Goal: Task Accomplishment & Management: Use online tool/utility

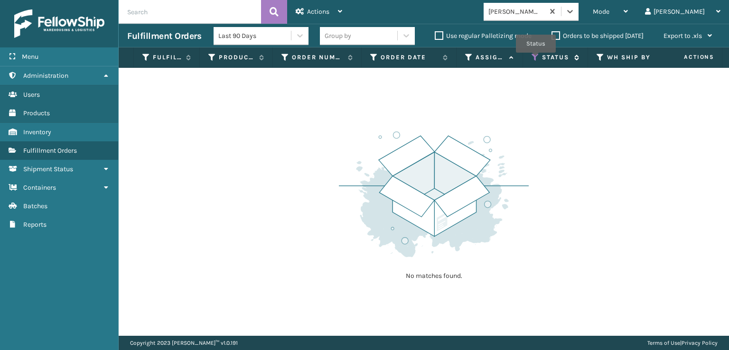
click at [536, 59] on icon at bounding box center [536, 57] width 8 height 9
click at [610, 10] on span "Mode" at bounding box center [601, 12] width 17 height 8
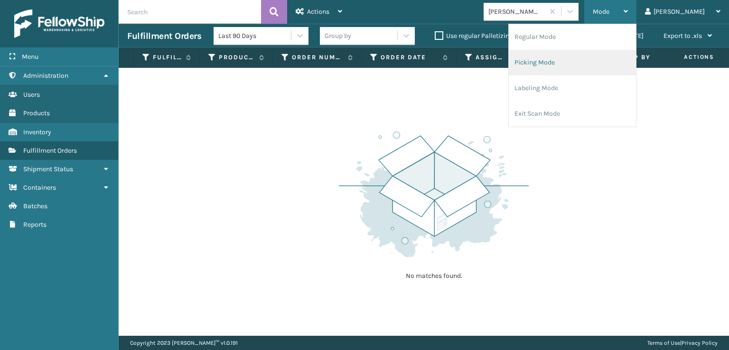
click at [569, 63] on li "Picking Mode" at bounding box center [572, 63] width 127 height 26
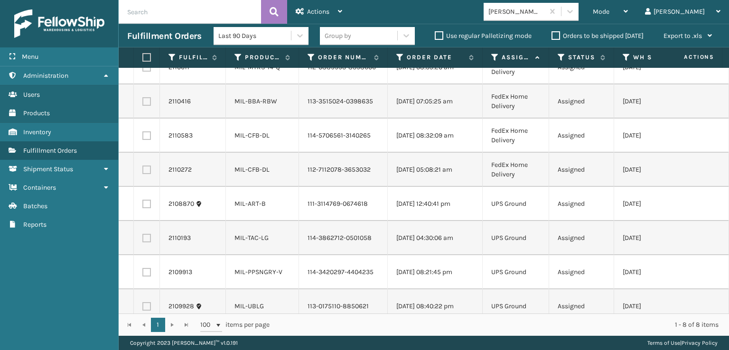
scroll to position [34, 0]
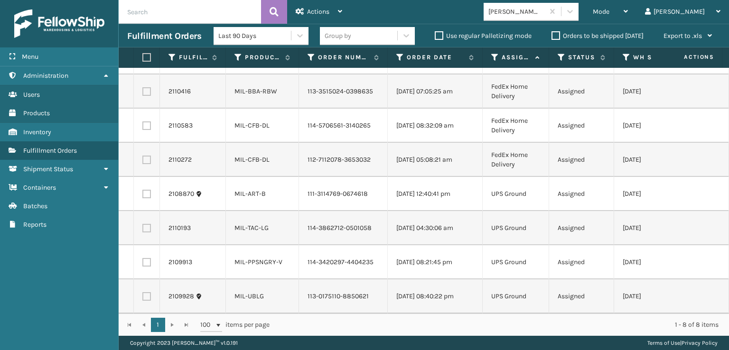
click at [145, 57] on label at bounding box center [145, 57] width 6 height 9
click at [143, 57] on input "checkbox" at bounding box center [142, 58] width 0 height 6
checkbox input "true"
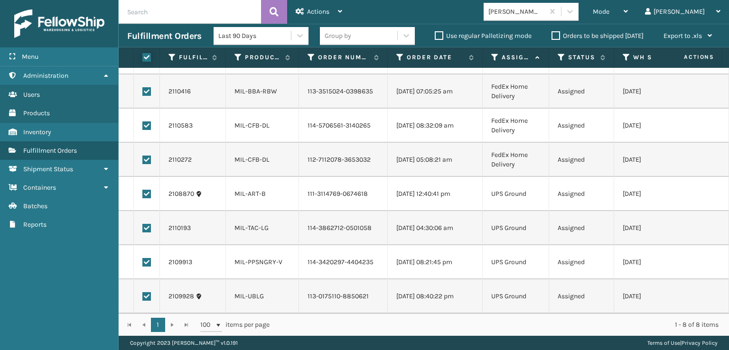
checkbox input "true"
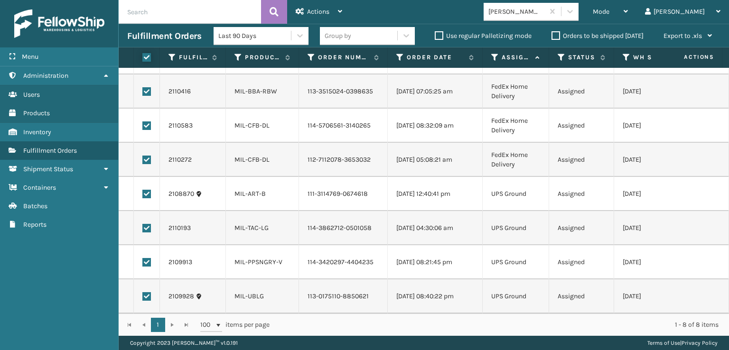
checkbox input "true"
click at [318, 14] on span "Actions" at bounding box center [318, 12] width 22 height 8
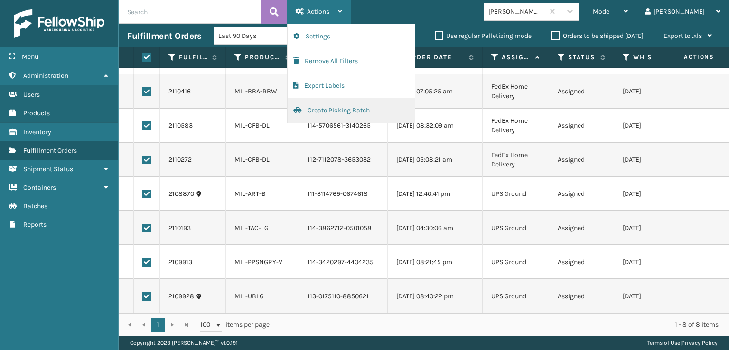
click at [332, 108] on button "Create Picking Batch" at bounding box center [351, 110] width 127 height 25
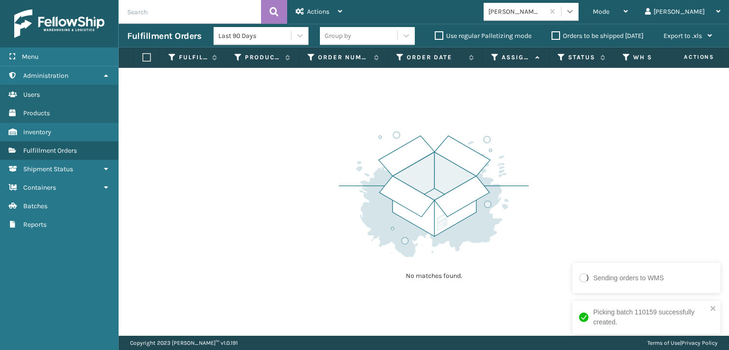
click at [575, 14] on icon at bounding box center [569, 11] width 9 height 9
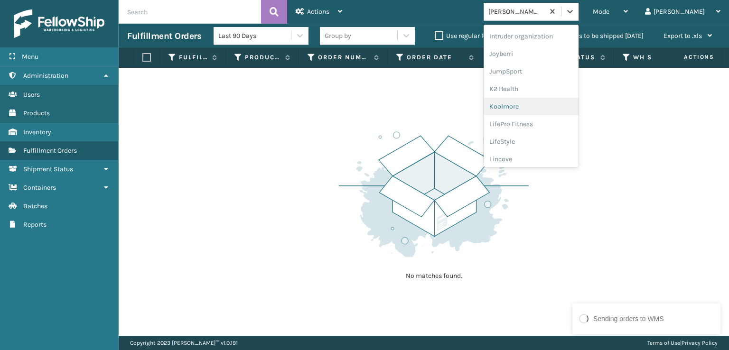
scroll to position [205, 0]
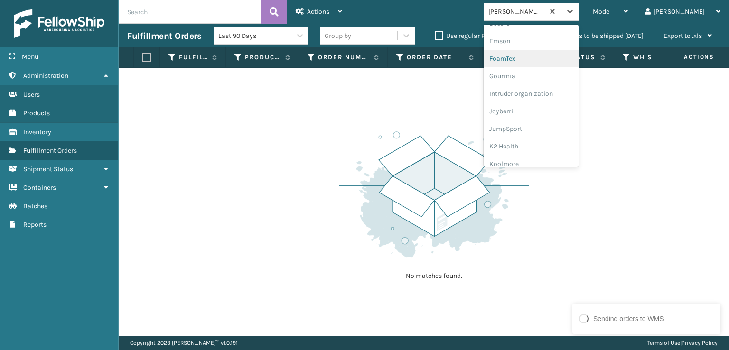
click at [537, 57] on div "FoamTex" at bounding box center [531, 59] width 95 height 18
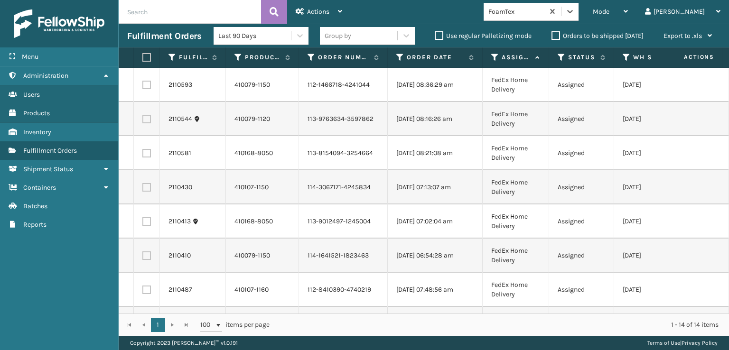
click at [148, 58] on label at bounding box center [145, 57] width 6 height 9
click at [143, 58] on input "checkbox" at bounding box center [142, 58] width 0 height 6
checkbox input "true"
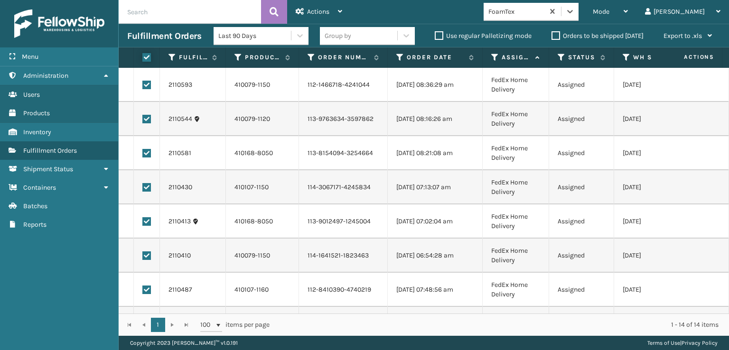
checkbox input "true"
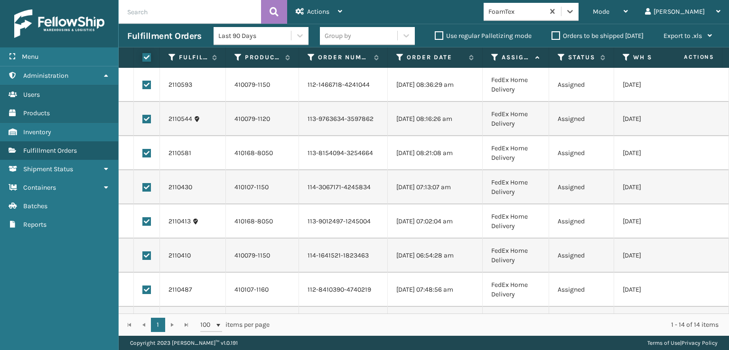
checkbox input "true"
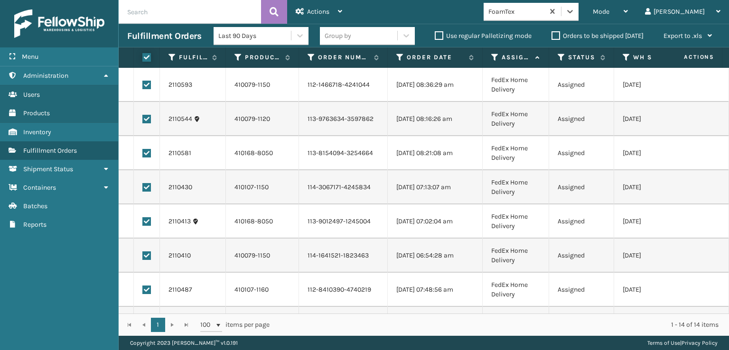
checkbox input "true"
click at [315, 11] on span "Actions" at bounding box center [318, 12] width 22 height 8
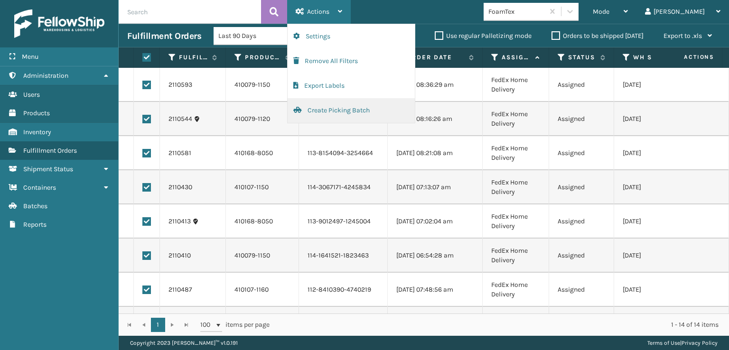
click at [330, 106] on button "Create Picking Batch" at bounding box center [351, 110] width 127 height 25
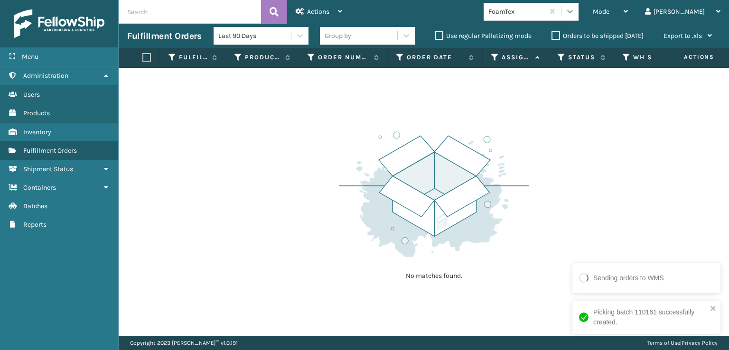
click at [575, 11] on icon at bounding box center [569, 11] width 9 height 9
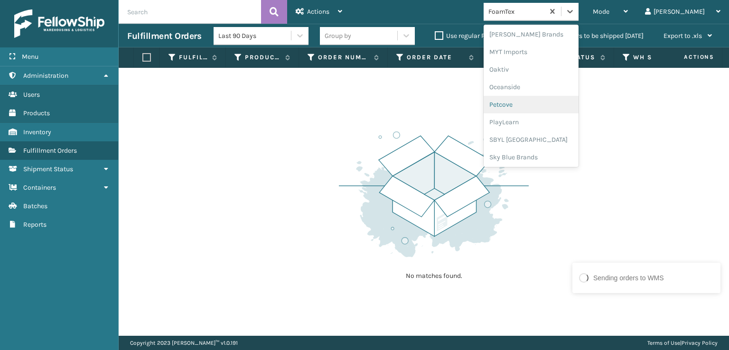
scroll to position [476, 0]
click at [536, 102] on div "SBYL [GEOGRAPHIC_DATA]" at bounding box center [531, 104] width 95 height 18
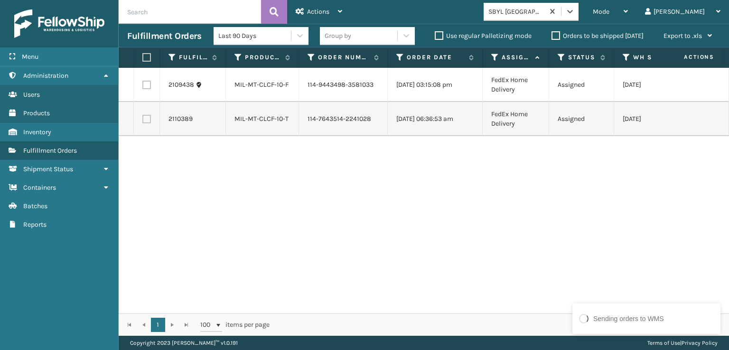
click at [145, 54] on label at bounding box center [145, 57] width 6 height 9
click at [143, 55] on input "checkbox" at bounding box center [142, 58] width 0 height 6
checkbox input "true"
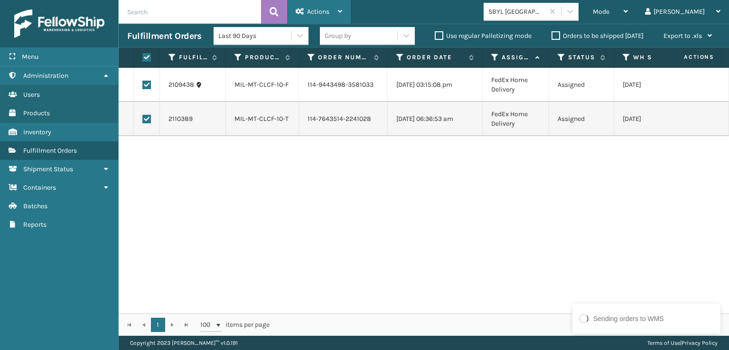
click at [313, 8] on span "Actions" at bounding box center [318, 12] width 22 height 8
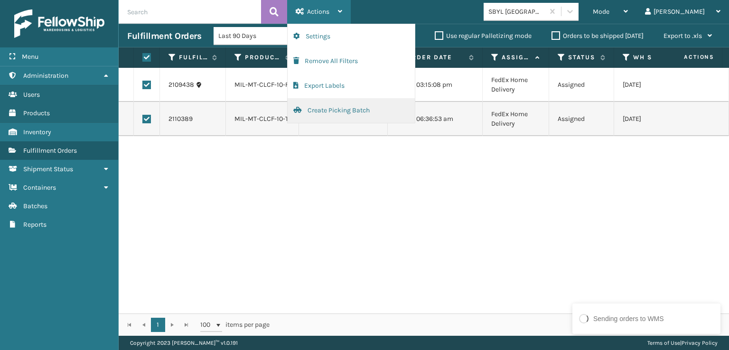
click at [315, 111] on button "Create Picking Batch" at bounding box center [351, 110] width 127 height 25
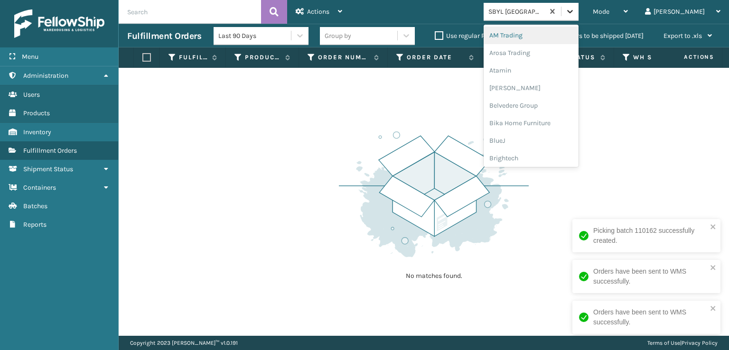
click at [575, 9] on icon at bounding box center [569, 11] width 9 height 9
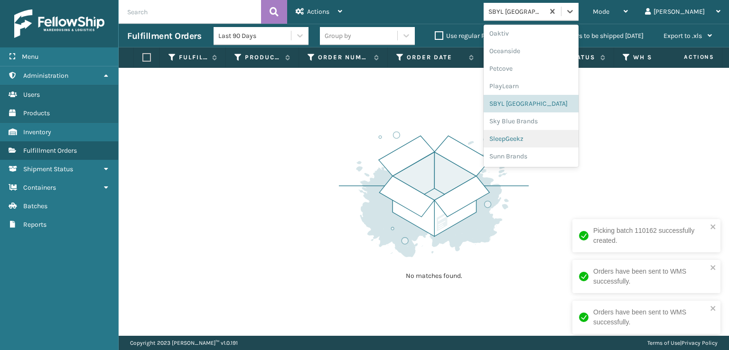
click at [545, 140] on div "SleepGeekz" at bounding box center [531, 139] width 95 height 18
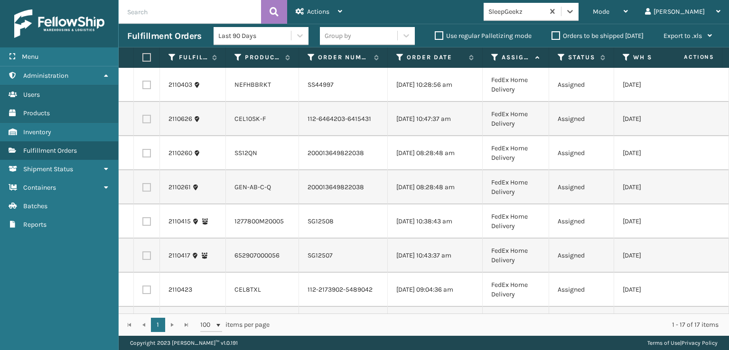
click at [144, 123] on label at bounding box center [146, 119] width 9 height 9
click at [143, 121] on input "checkbox" at bounding box center [142, 118] width 0 height 6
checkbox input "true"
click at [145, 158] on label at bounding box center [146, 153] width 9 height 9
click at [143, 155] on input "checkbox" at bounding box center [142, 152] width 0 height 6
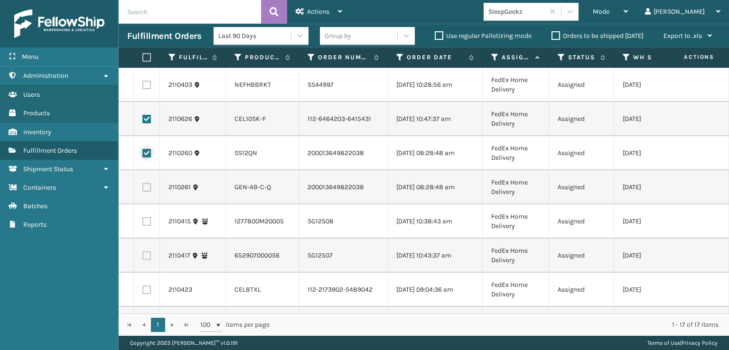
checkbox input "true"
click at [148, 192] on label at bounding box center [146, 187] width 9 height 9
click at [143, 189] on input "checkbox" at bounding box center [142, 186] width 0 height 6
checkbox input "true"
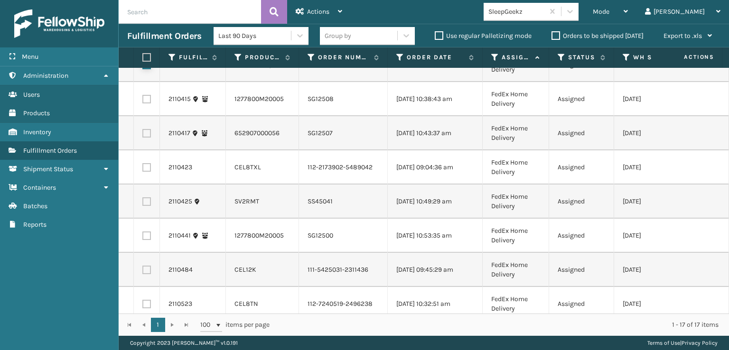
scroll to position [142, 0]
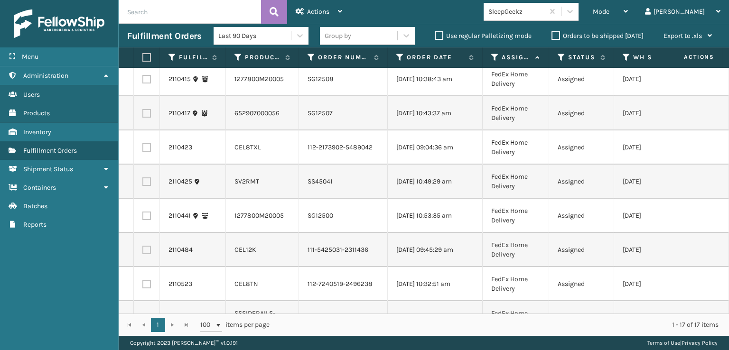
click at [144, 152] on label at bounding box center [146, 147] width 9 height 9
click at [143, 150] on input "checkbox" at bounding box center [142, 146] width 0 height 6
checkbox input "true"
click at [150, 254] on label at bounding box center [146, 250] width 9 height 9
click at [143, 252] on input "checkbox" at bounding box center [142, 249] width 0 height 6
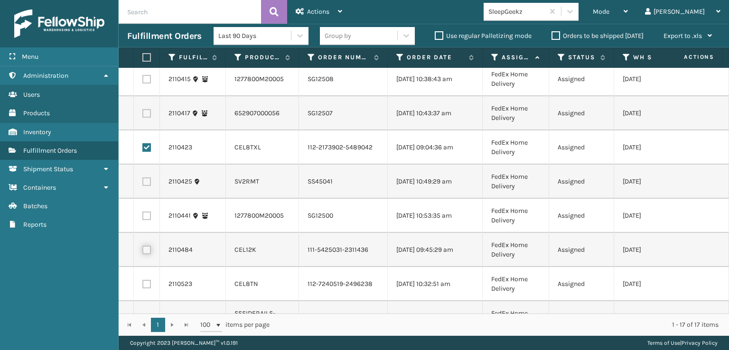
checkbox input "true"
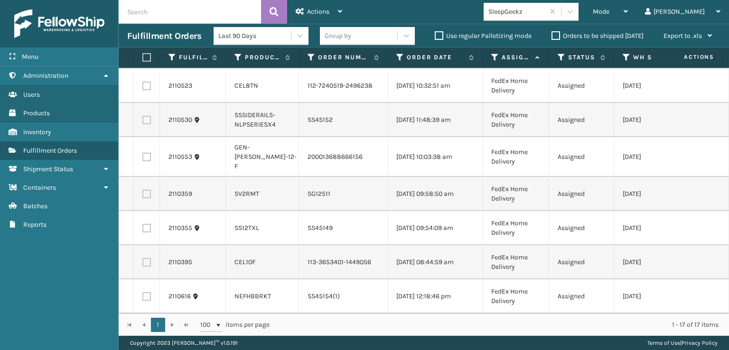
scroll to position [332, 0]
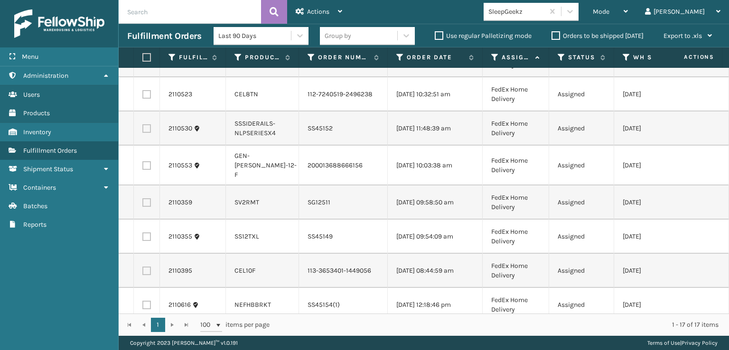
click at [148, 99] on label at bounding box center [146, 94] width 9 height 9
click at [143, 96] on input "checkbox" at bounding box center [142, 93] width 0 height 6
checkbox input "true"
click at [147, 241] on label at bounding box center [146, 237] width 9 height 9
click at [143, 239] on input "checkbox" at bounding box center [142, 236] width 0 height 6
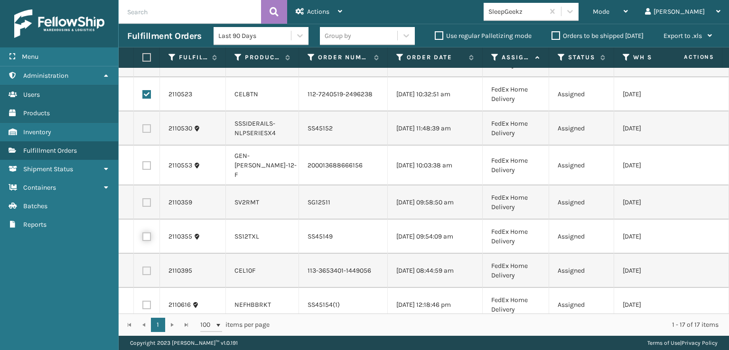
checkbox input "true"
click at [146, 170] on label at bounding box center [146, 165] width 9 height 9
click at [143, 168] on input "checkbox" at bounding box center [142, 164] width 0 height 6
checkbox input "true"
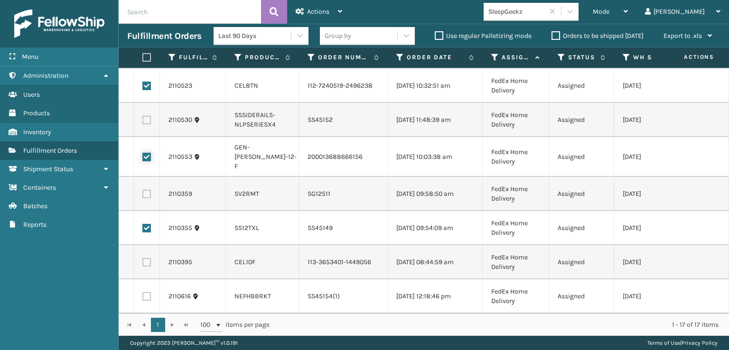
scroll to position [393, 0]
click at [144, 258] on label at bounding box center [146, 262] width 9 height 9
click at [143, 258] on input "checkbox" at bounding box center [142, 261] width 0 height 6
checkbox input "true"
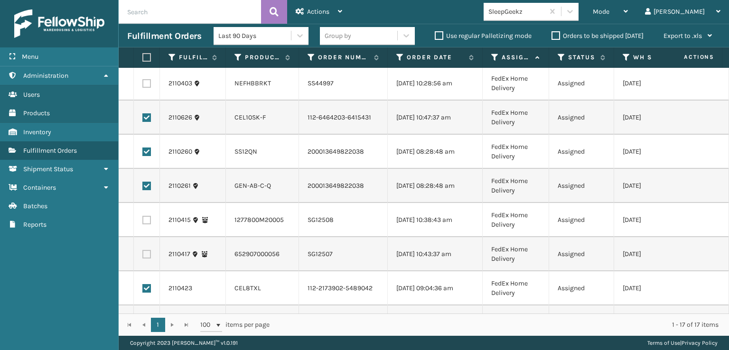
scroll to position [0, 0]
click at [323, 9] on span "Actions" at bounding box center [318, 12] width 22 height 8
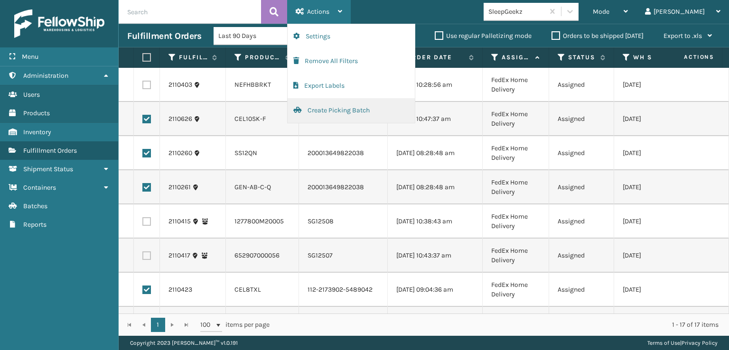
click at [324, 108] on button "Create Picking Batch" at bounding box center [351, 110] width 127 height 25
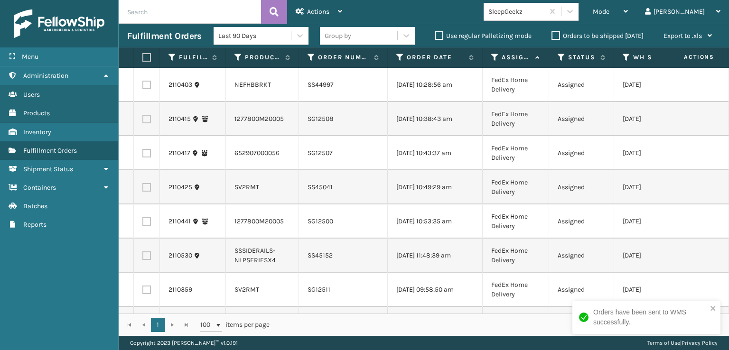
click at [144, 59] on label at bounding box center [145, 57] width 6 height 9
click at [143, 59] on input "checkbox" at bounding box center [142, 58] width 0 height 6
checkbox input "true"
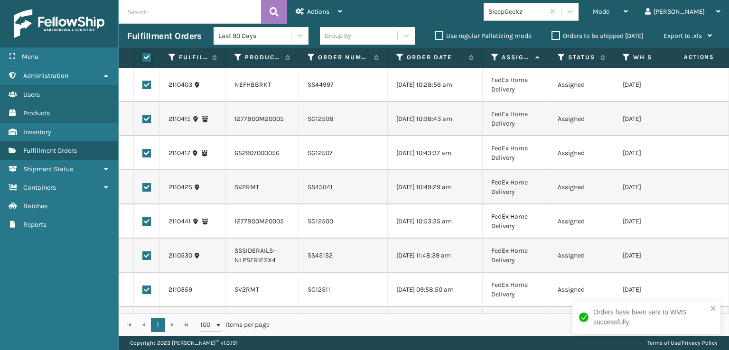
checkbox input "true"
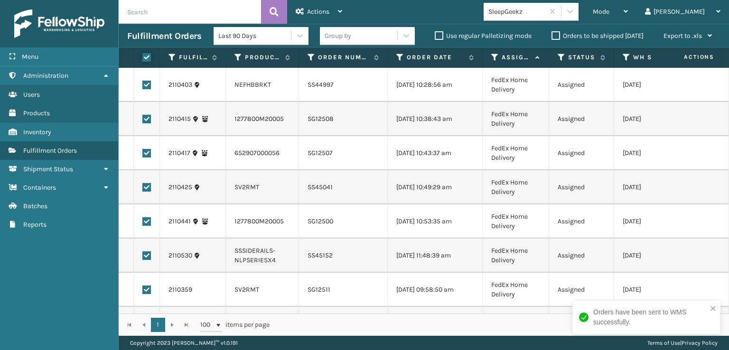
checkbox input "true"
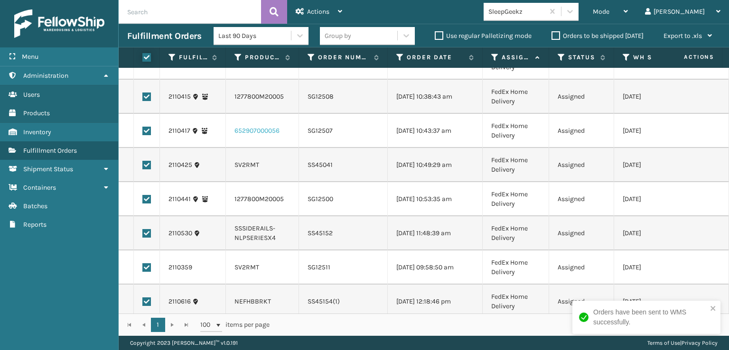
scroll to position [34, 0]
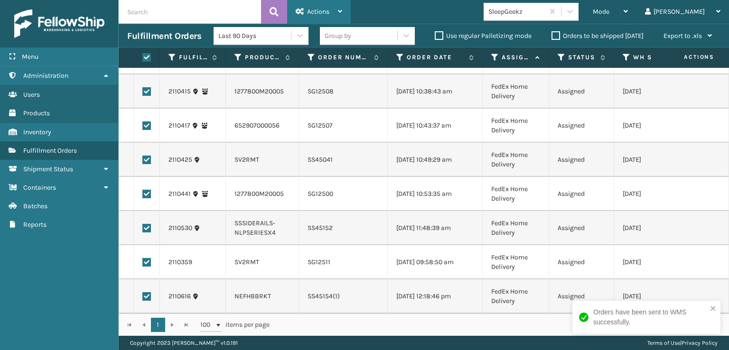
click at [321, 12] on span "Actions" at bounding box center [318, 12] width 22 height 8
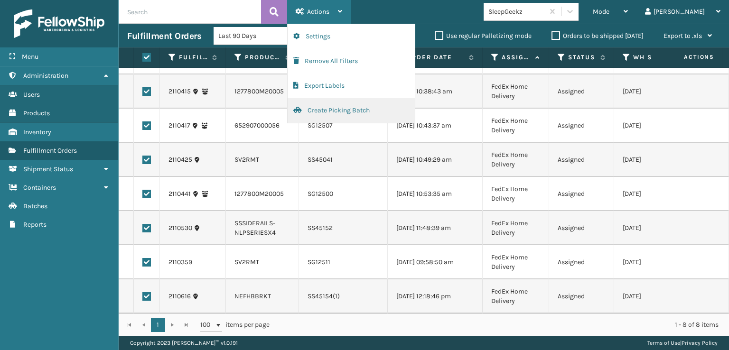
click at [327, 112] on button "Create Picking Batch" at bounding box center [351, 110] width 127 height 25
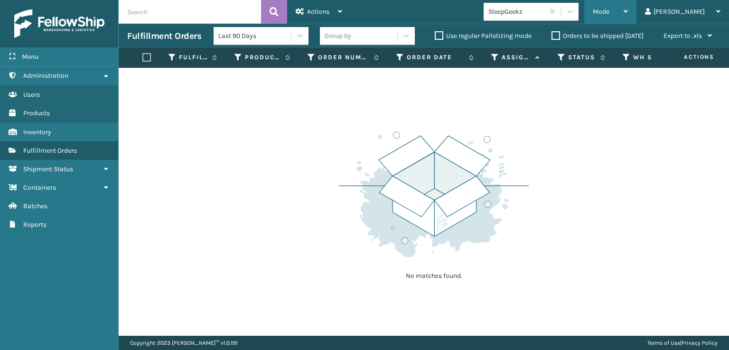
click at [628, 11] on div "Mode" at bounding box center [610, 12] width 35 height 24
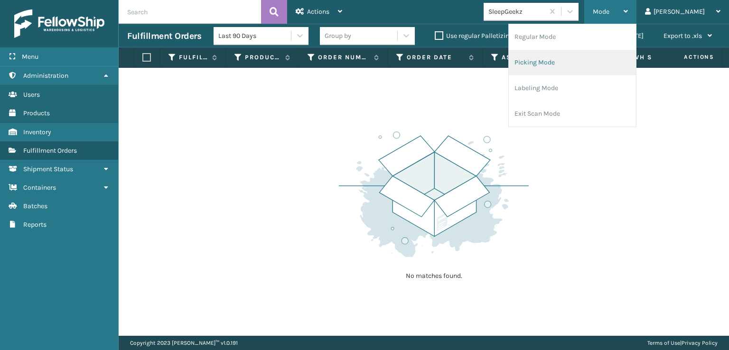
click at [572, 64] on li "Picking Mode" at bounding box center [572, 63] width 127 height 26
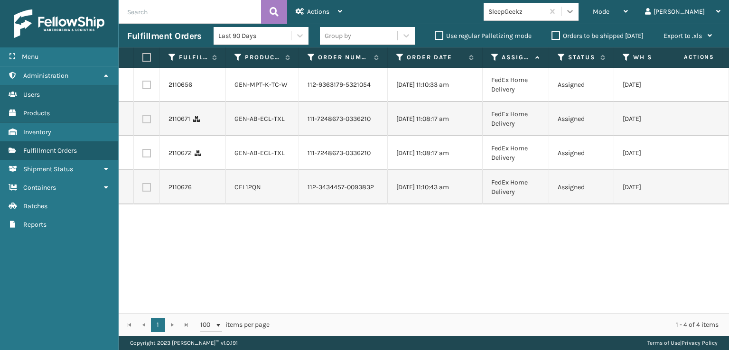
click at [575, 14] on icon at bounding box center [569, 11] width 9 height 9
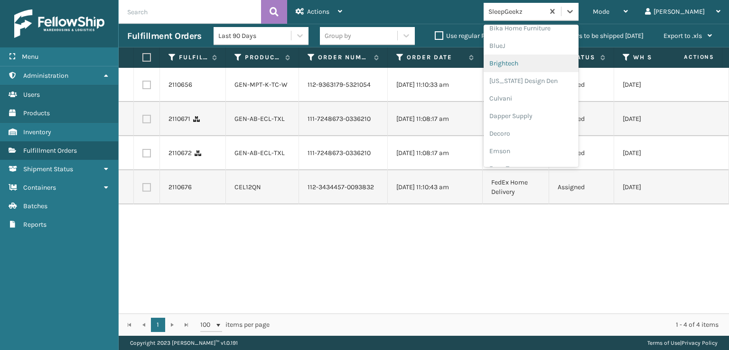
scroll to position [142, 0]
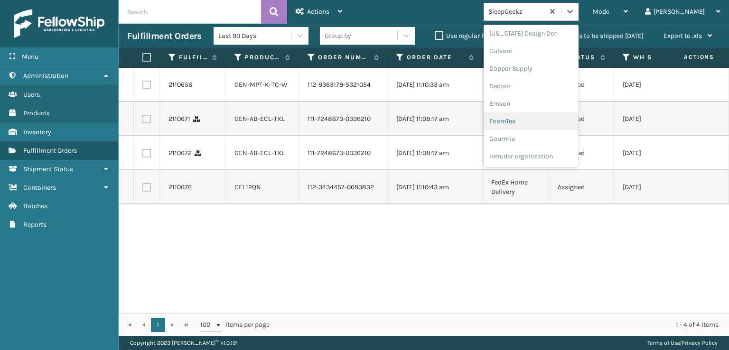
click at [543, 120] on div "FoamTex" at bounding box center [531, 122] width 95 height 18
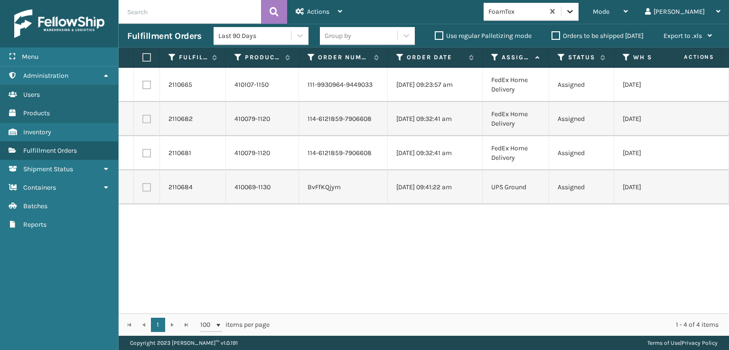
click at [575, 10] on icon at bounding box center [569, 11] width 9 height 9
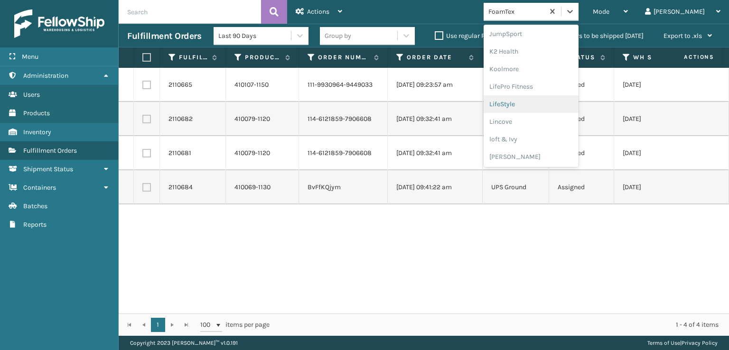
scroll to position [348, 0]
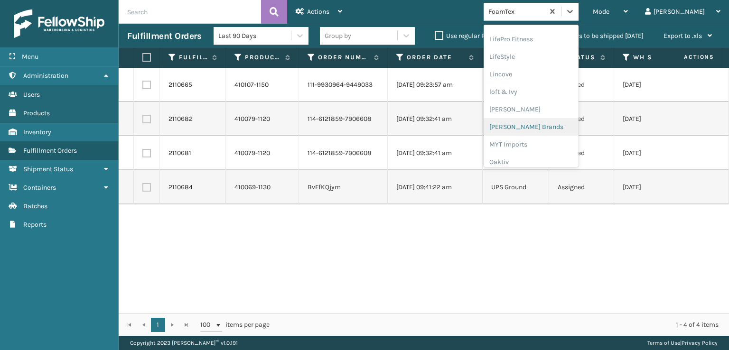
click at [546, 124] on div "[PERSON_NAME] Brands" at bounding box center [531, 127] width 95 height 18
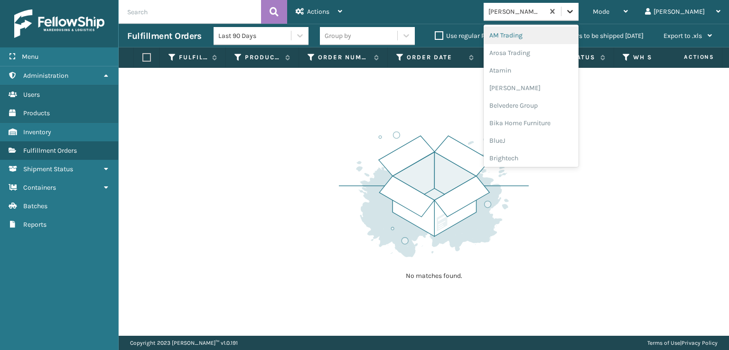
click at [575, 14] on icon at bounding box center [569, 11] width 9 height 9
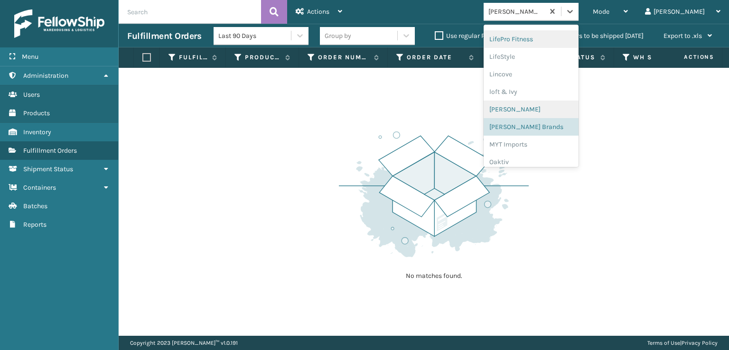
scroll to position [476, 0]
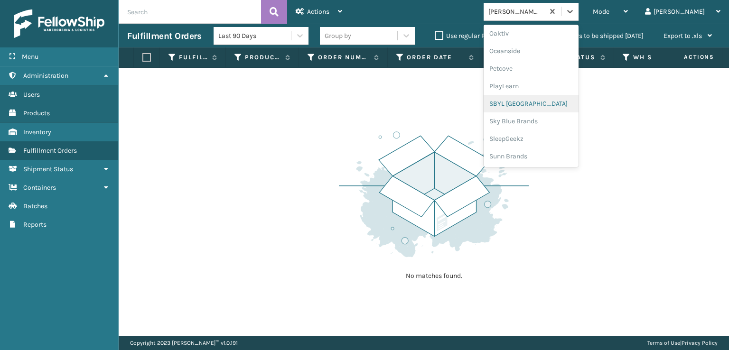
click at [545, 101] on div "SBYL [GEOGRAPHIC_DATA]" at bounding box center [531, 104] width 95 height 18
click at [575, 13] on icon at bounding box center [569, 11] width 9 height 9
click at [549, 139] on div "SleepGeekz" at bounding box center [531, 139] width 95 height 18
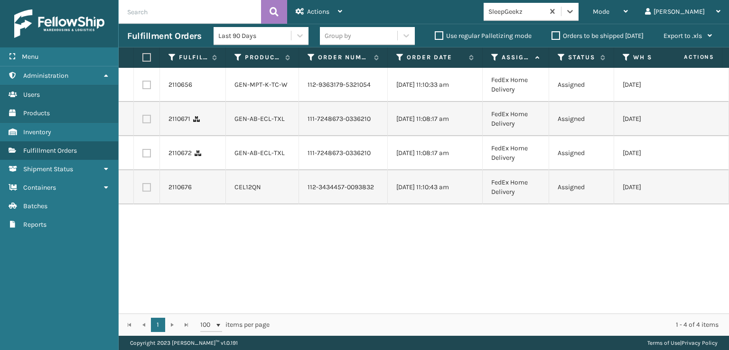
click at [340, 282] on div "2110656 GEN-MPT-K-TC-W 112-9363179-5321054 [DATE] 11:10:33 am FedEx Home Delive…" at bounding box center [424, 191] width 611 height 246
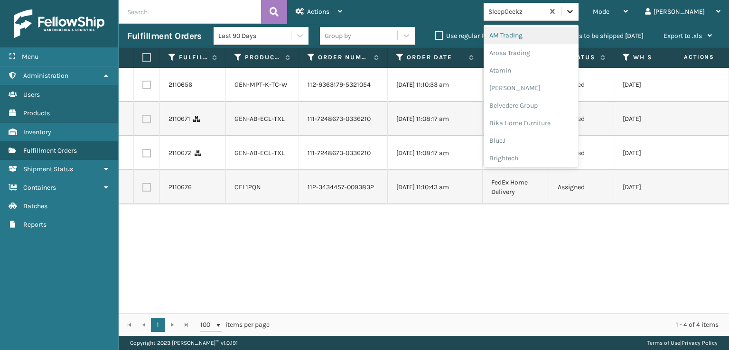
click at [579, 14] on div at bounding box center [570, 11] width 17 height 17
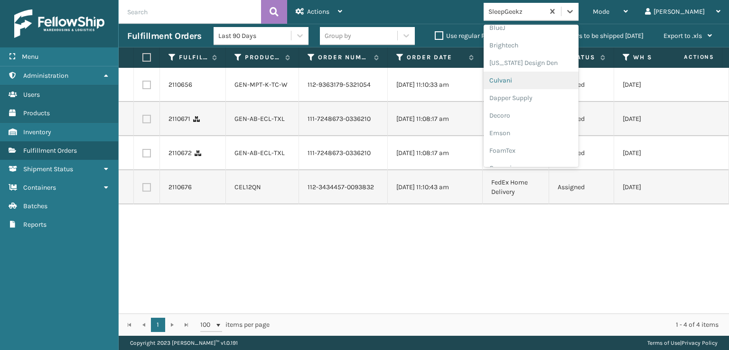
scroll to position [142, 0]
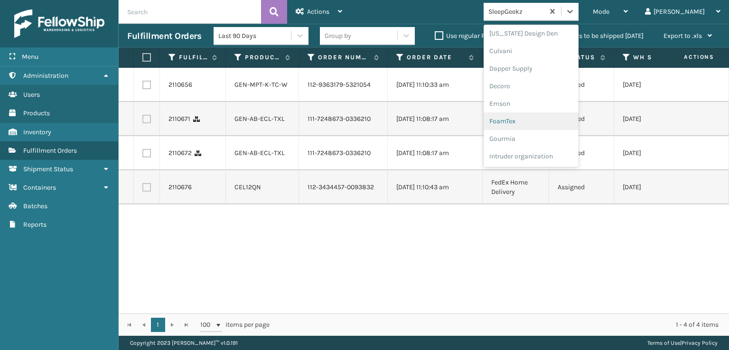
click at [557, 114] on div "FoamTex" at bounding box center [531, 122] width 95 height 18
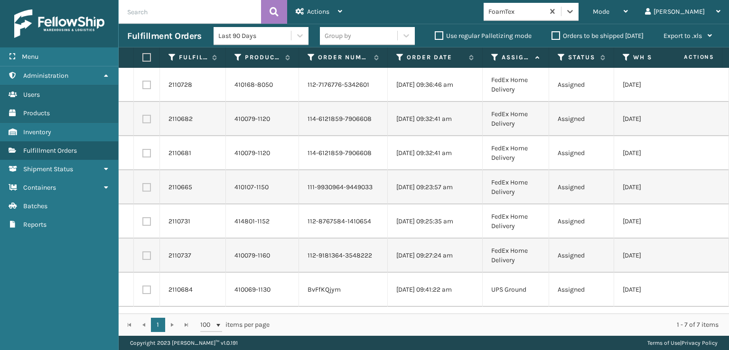
scroll to position [0, 0]
click at [147, 54] on label at bounding box center [145, 57] width 6 height 9
click at [143, 55] on input "checkbox" at bounding box center [142, 58] width 0 height 6
checkbox input "true"
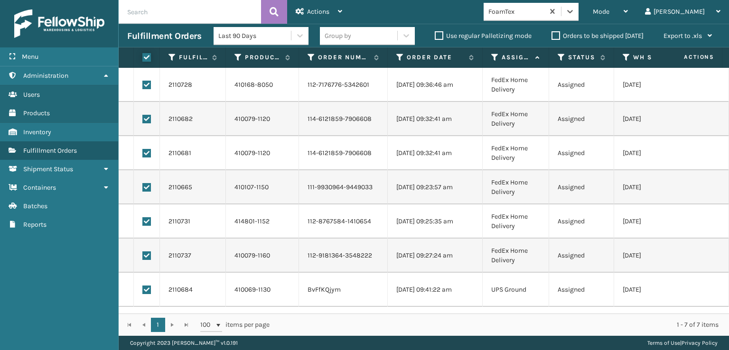
checkbox input "true"
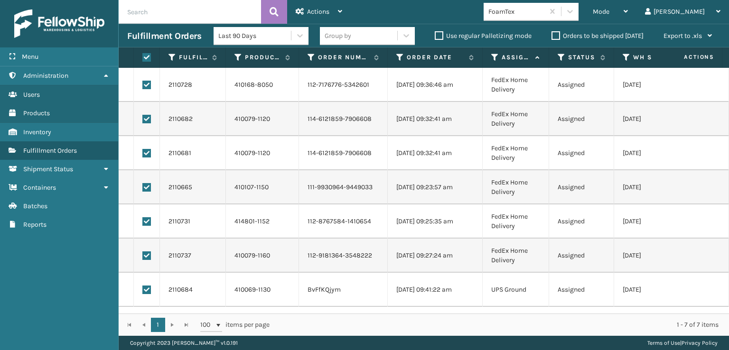
click at [144, 291] on label at bounding box center [146, 290] width 9 height 9
click at [143, 291] on input "checkbox" at bounding box center [142, 289] width 0 height 6
checkbox input "false"
click at [302, 19] on div "Actions" at bounding box center [319, 12] width 47 height 24
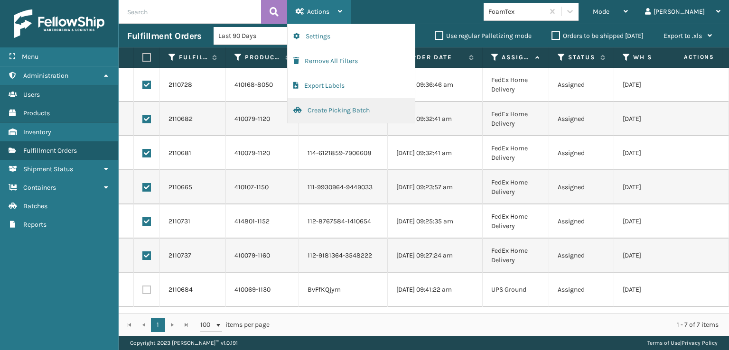
click at [318, 108] on button "Create Picking Batch" at bounding box center [351, 110] width 127 height 25
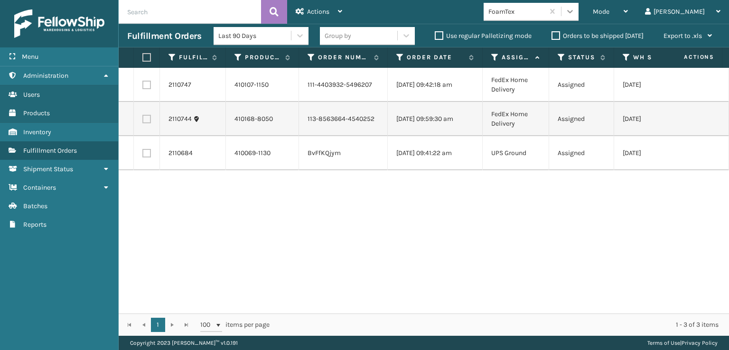
click at [575, 16] on icon at bounding box center [569, 11] width 9 height 9
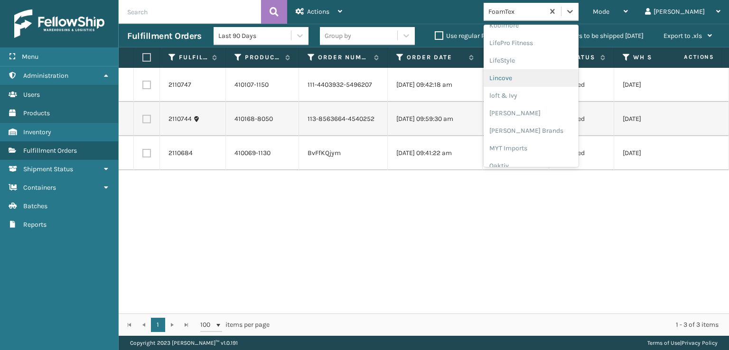
scroll to position [476, 0]
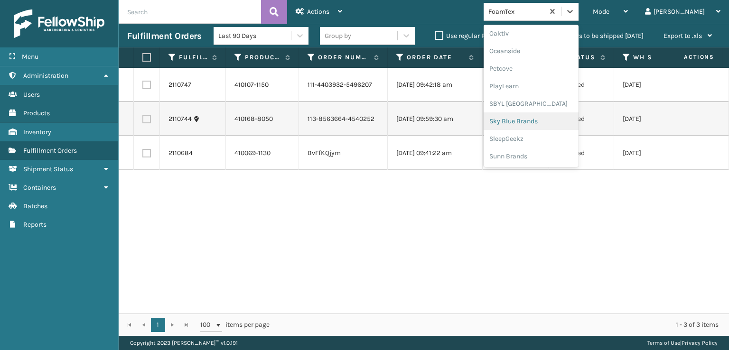
click at [553, 208] on div "2110747 410107-1150 111-4403932-5496207 [DATE] 09:42:18 am FedEx Home Delivery …" at bounding box center [424, 191] width 611 height 246
click at [575, 13] on icon at bounding box center [569, 11] width 9 height 9
click at [579, 5] on div at bounding box center [570, 11] width 17 height 17
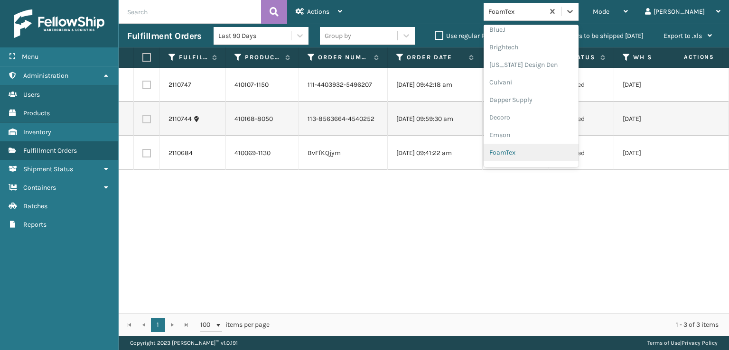
click at [532, 152] on div "FoamTex" at bounding box center [531, 153] width 95 height 18
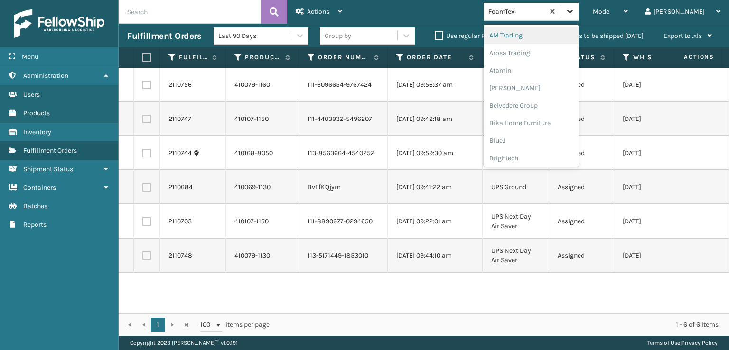
click at [575, 12] on icon at bounding box center [569, 11] width 9 height 9
click at [545, 105] on div "[PERSON_NAME] Brands" at bounding box center [531, 106] width 95 height 18
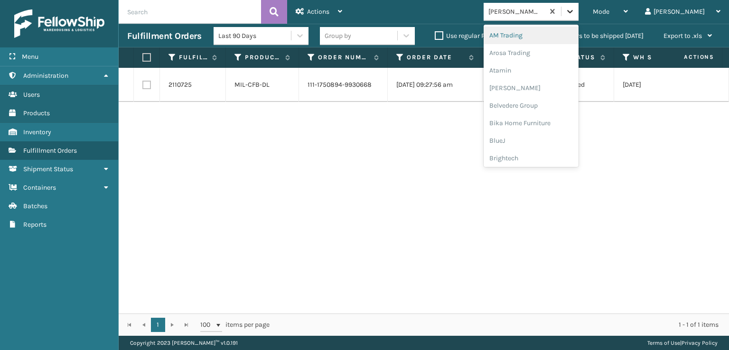
click at [575, 7] on icon at bounding box center [569, 11] width 9 height 9
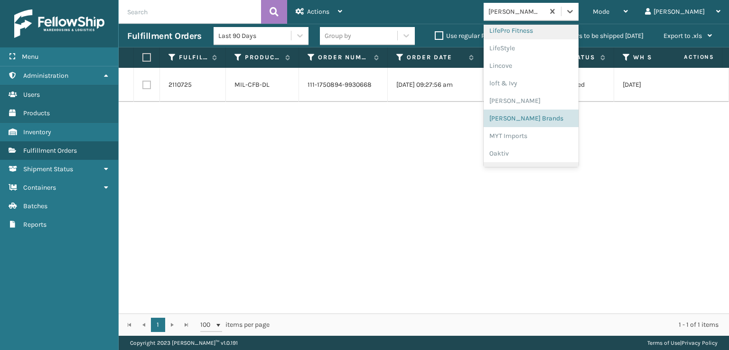
scroll to position [442, 0]
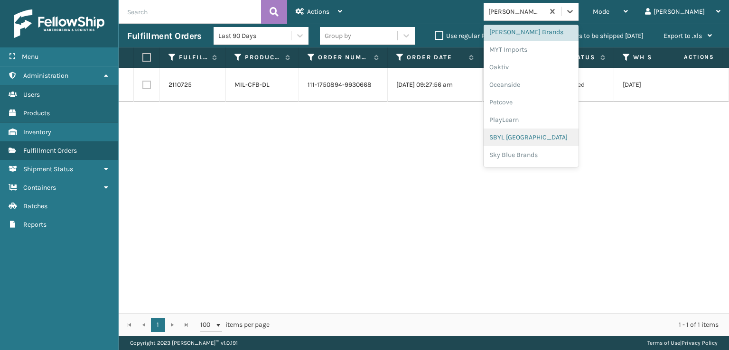
click at [536, 136] on div "SBYL [GEOGRAPHIC_DATA]" at bounding box center [531, 138] width 95 height 18
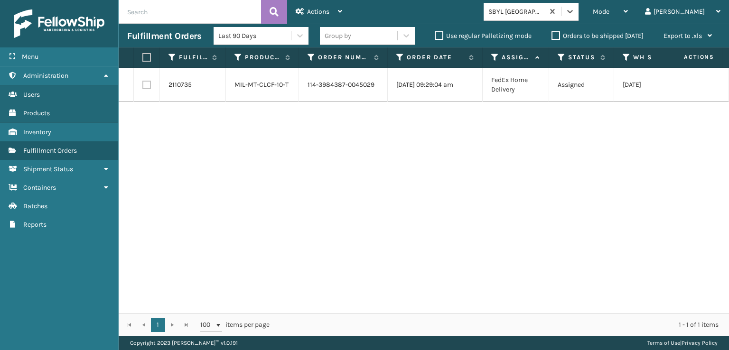
click at [146, 85] on label at bounding box center [146, 85] width 9 height 9
click at [143, 85] on input "checkbox" at bounding box center [142, 84] width 0 height 6
checkbox input "true"
click at [313, 10] on span "Actions" at bounding box center [318, 12] width 22 height 8
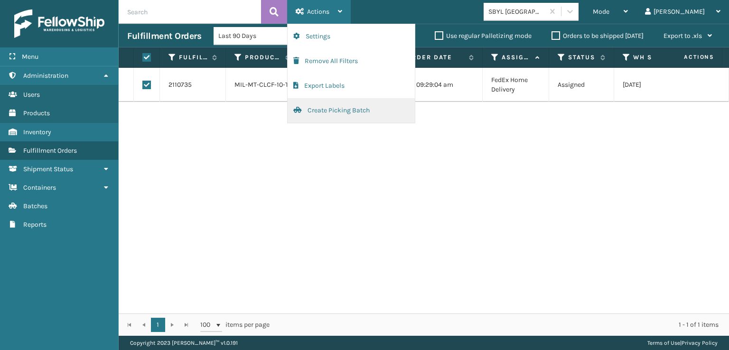
click at [331, 111] on button "Create Picking Batch" at bounding box center [351, 110] width 127 height 25
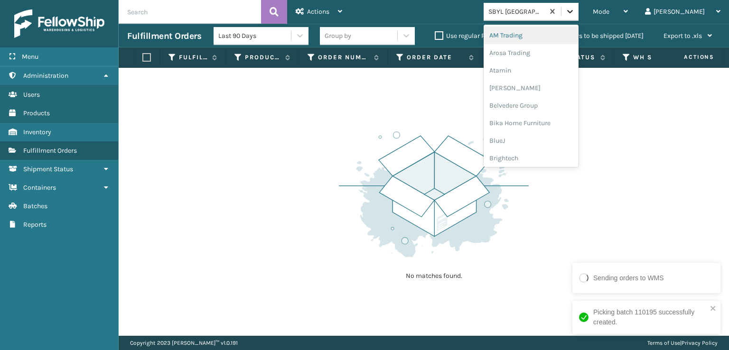
click at [575, 16] on icon at bounding box center [569, 11] width 9 height 9
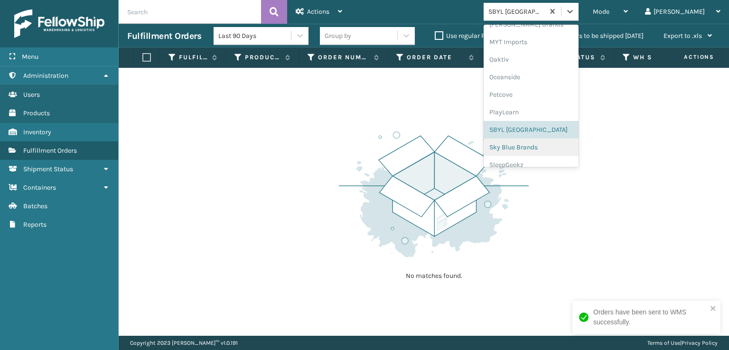
scroll to position [476, 0]
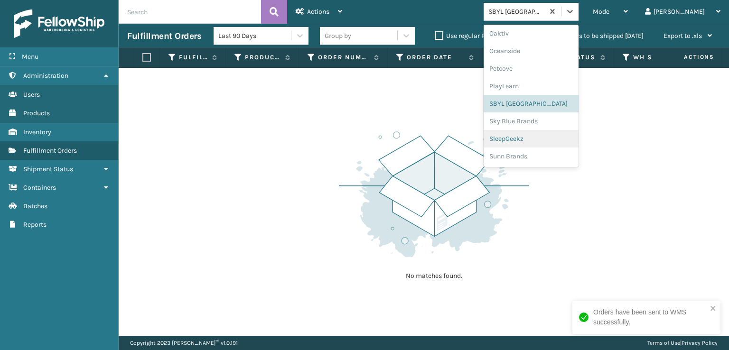
click at [543, 139] on div "SleepGeekz" at bounding box center [531, 139] width 95 height 18
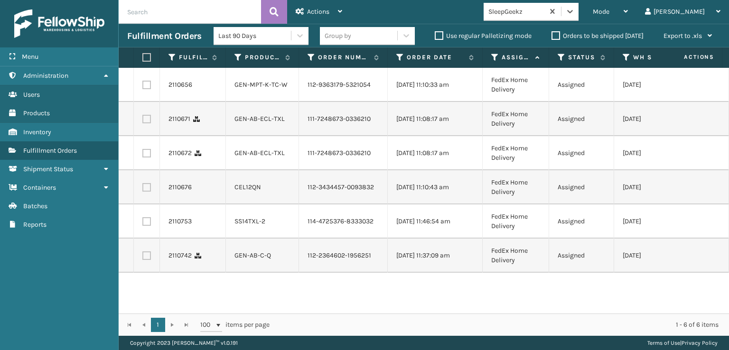
scroll to position [0, 0]
click at [148, 83] on label at bounding box center [146, 85] width 9 height 9
click at [143, 83] on input "checkbox" at bounding box center [142, 84] width 0 height 6
click at [148, 83] on label at bounding box center [146, 85] width 9 height 9
click at [143, 83] on input "checkbox" at bounding box center [142, 84] width 0 height 6
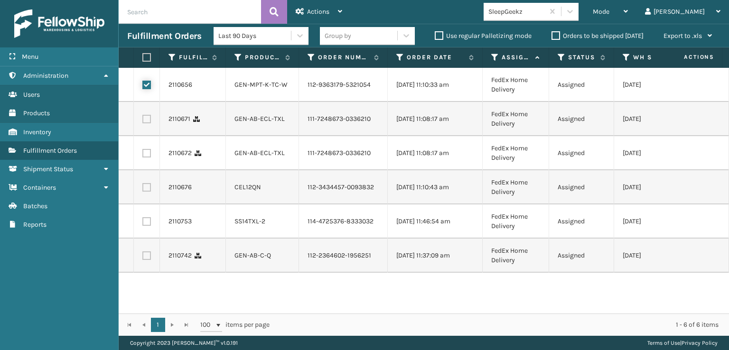
checkbox input "false"
click at [145, 123] on label at bounding box center [146, 119] width 9 height 9
click at [143, 121] on input "checkbox" at bounding box center [142, 118] width 0 height 6
checkbox input "true"
click at [143, 158] on label at bounding box center [146, 153] width 9 height 9
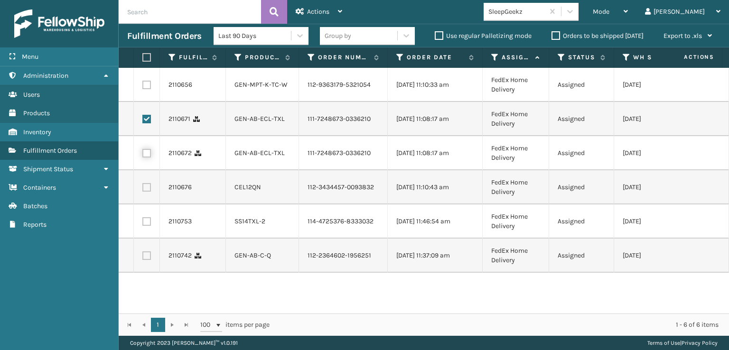
click at [143, 155] on input "checkbox" at bounding box center [142, 152] width 0 height 6
checkbox input "true"
click at [146, 192] on label at bounding box center [146, 187] width 9 height 9
click at [143, 189] on input "checkbox" at bounding box center [142, 186] width 0 height 6
checkbox input "true"
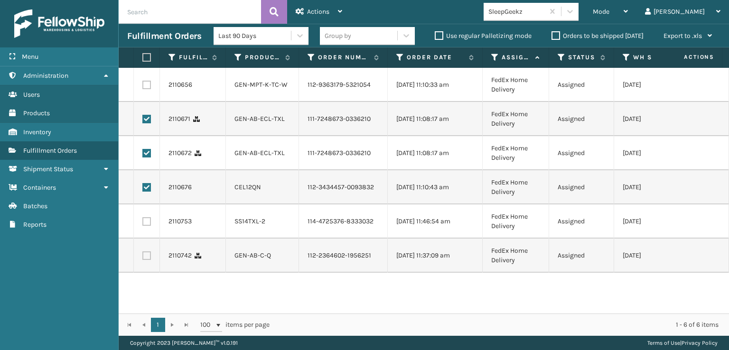
click at [146, 226] on label at bounding box center [146, 221] width 9 height 9
click at [143, 224] on input "checkbox" at bounding box center [142, 220] width 0 height 6
checkbox input "true"
click at [148, 260] on label at bounding box center [146, 256] width 9 height 9
click at [143, 258] on input "checkbox" at bounding box center [142, 255] width 0 height 6
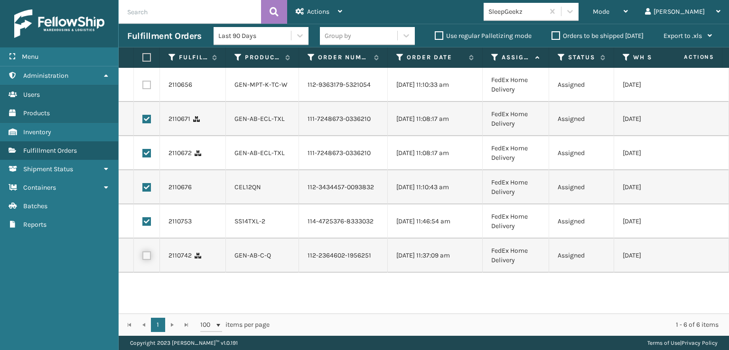
checkbox input "true"
click at [323, 18] on div "Actions" at bounding box center [319, 12] width 47 height 24
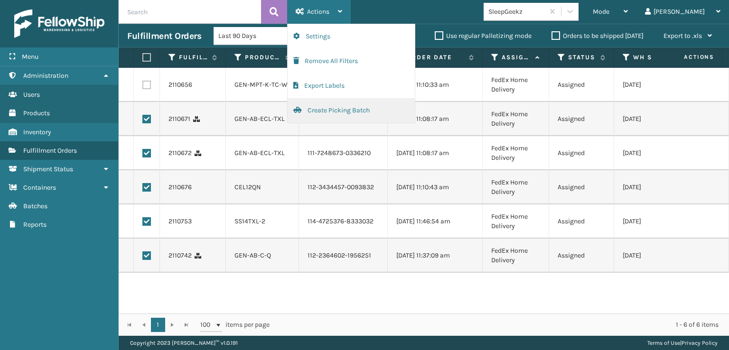
click at [319, 109] on button "Create Picking Batch" at bounding box center [351, 110] width 127 height 25
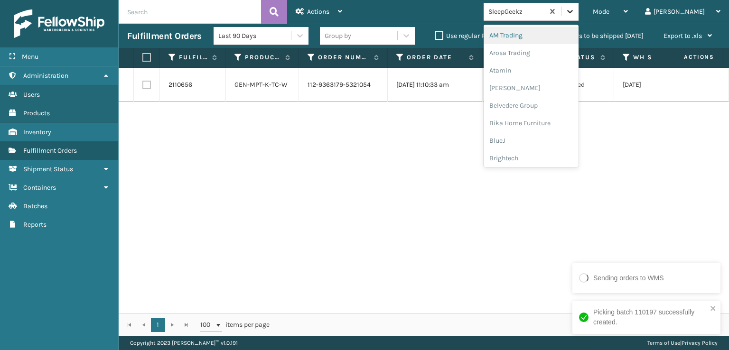
click at [573, 12] on icon at bounding box center [570, 11] width 6 height 3
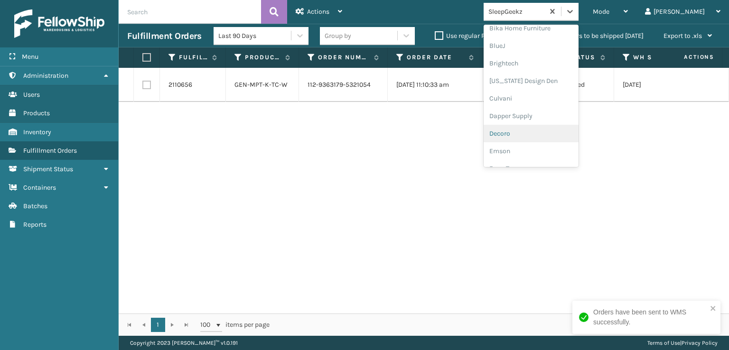
scroll to position [142, 0]
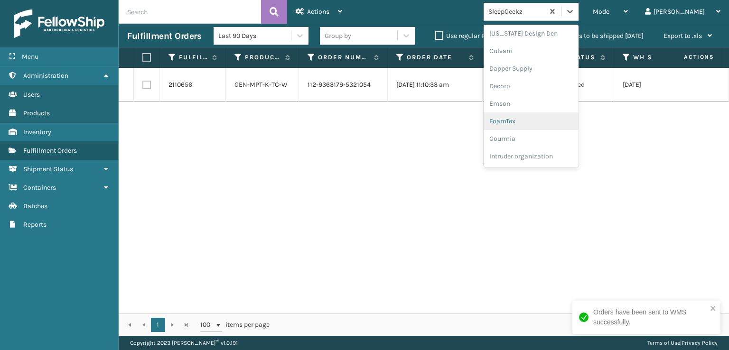
click at [541, 119] on div "FoamTex" at bounding box center [531, 122] width 95 height 18
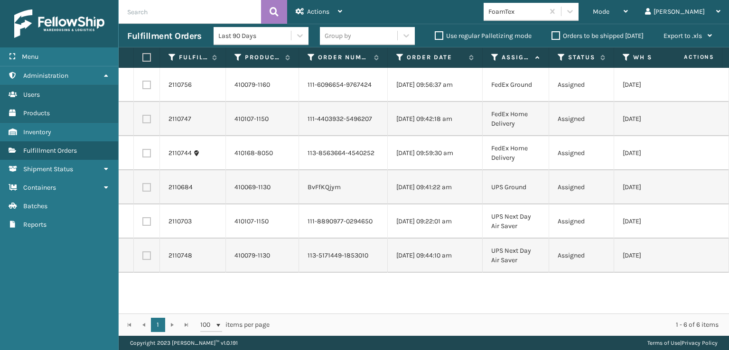
click at [147, 54] on label at bounding box center [145, 57] width 6 height 9
click at [143, 55] on input "checkbox" at bounding box center [142, 58] width 0 height 6
checkbox input "true"
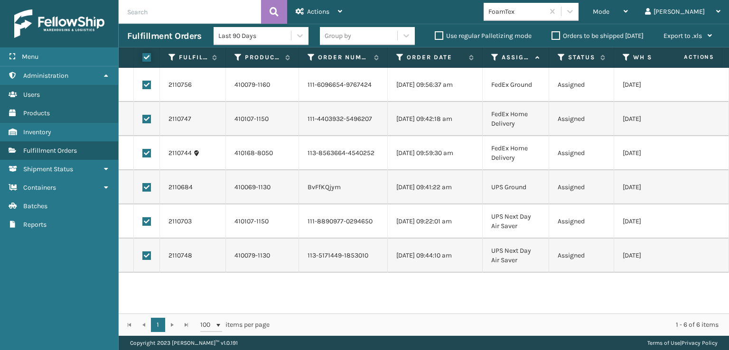
checkbox input "true"
click at [328, 6] on div "Actions" at bounding box center [319, 12] width 47 height 24
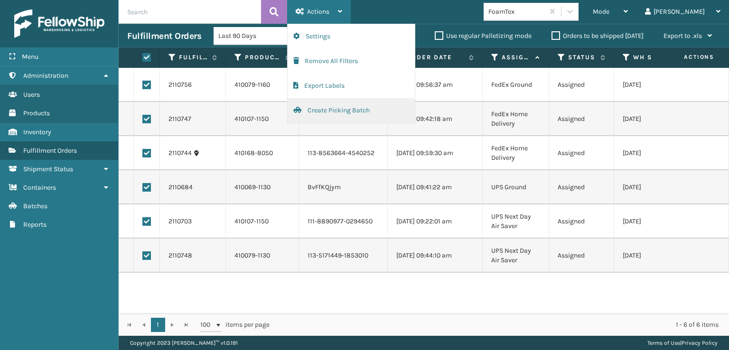
click at [327, 112] on button "Create Picking Batch" at bounding box center [351, 110] width 127 height 25
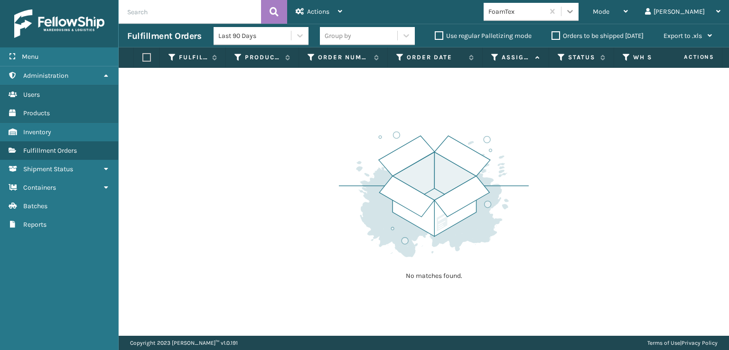
click at [575, 12] on icon at bounding box center [569, 11] width 9 height 9
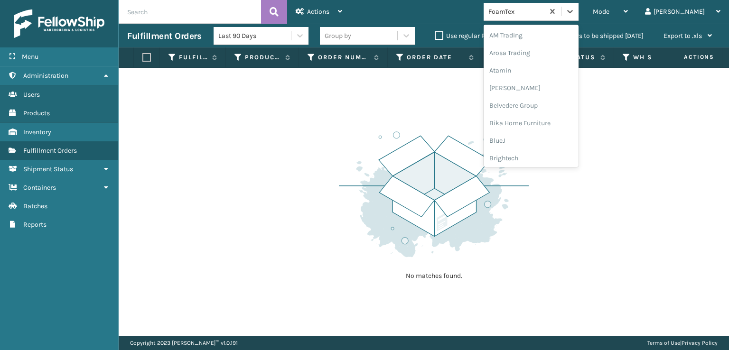
scroll to position [111, 0]
click at [540, 151] on div "FoamTex" at bounding box center [531, 153] width 95 height 18
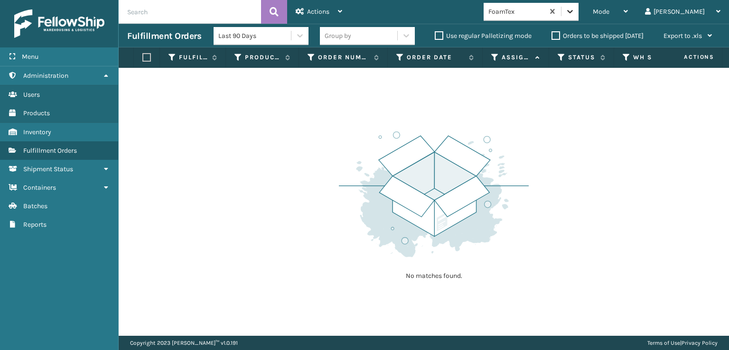
click at [579, 17] on div at bounding box center [570, 11] width 17 height 17
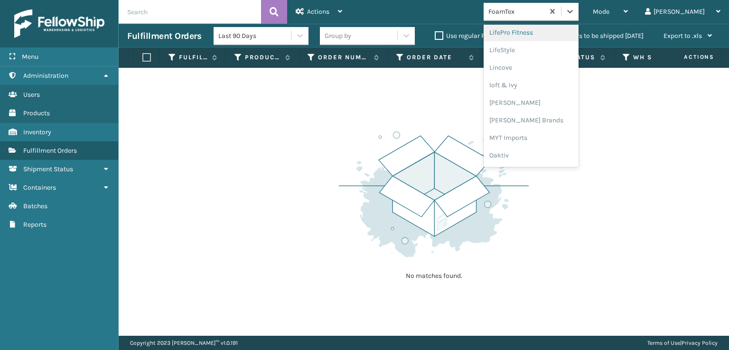
scroll to position [395, 0]
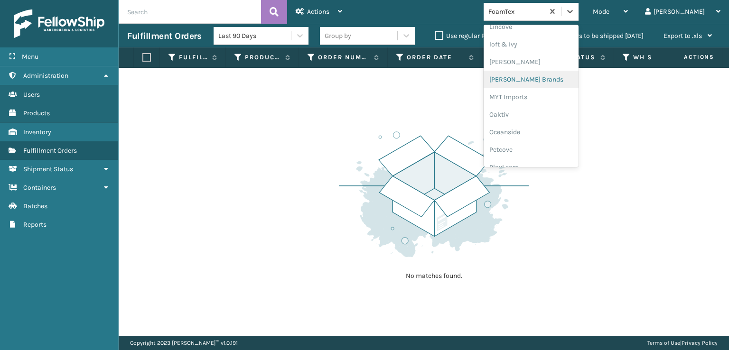
click at [543, 78] on div "[PERSON_NAME] Brands" at bounding box center [531, 80] width 95 height 18
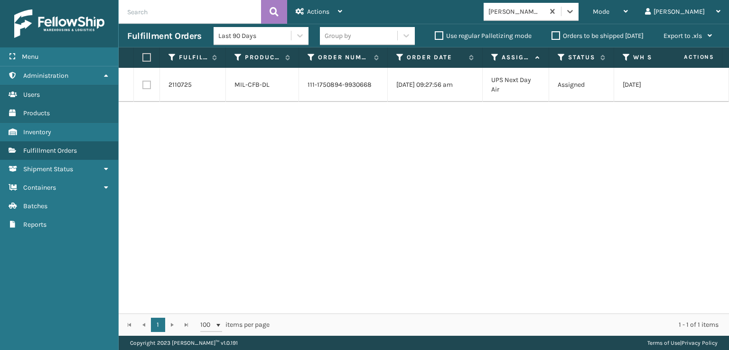
click at [146, 85] on label at bounding box center [146, 85] width 9 height 9
click at [143, 85] on input "checkbox" at bounding box center [142, 84] width 0 height 6
checkbox input "true"
click at [311, 15] on span "Actions" at bounding box center [318, 12] width 22 height 8
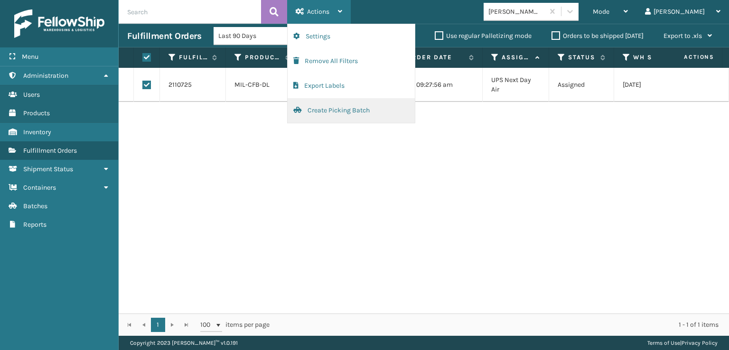
click at [328, 108] on button "Create Picking Batch" at bounding box center [351, 110] width 127 height 25
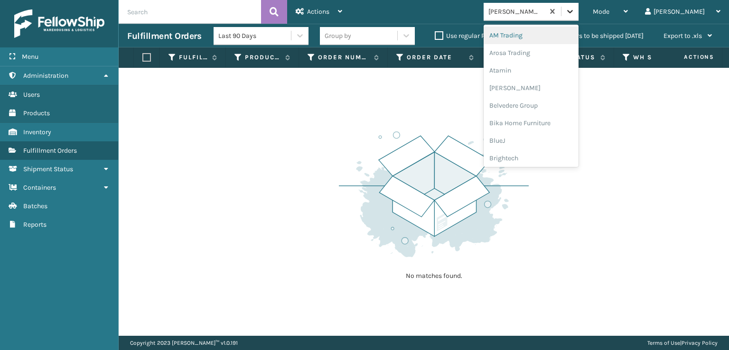
click at [579, 4] on div at bounding box center [570, 11] width 17 height 17
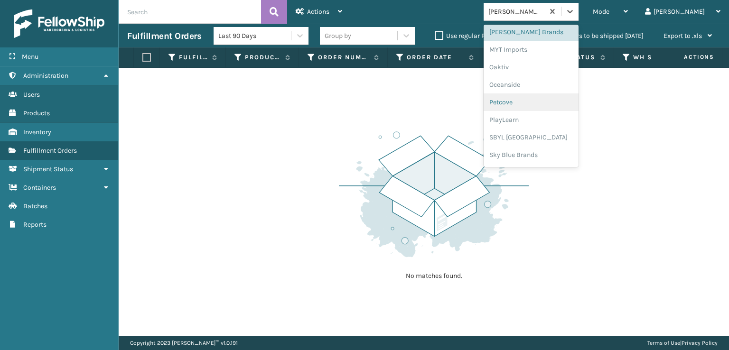
scroll to position [476, 0]
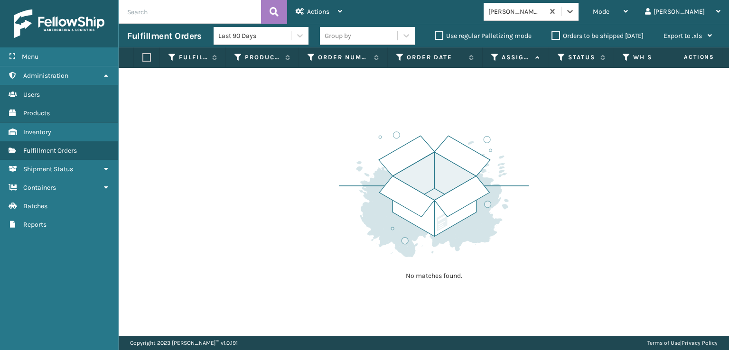
click at [584, 8] on div "option [PERSON_NAME], selected. 0 results available. Select is focused ,type to…" at bounding box center [534, 12] width 101 height 18
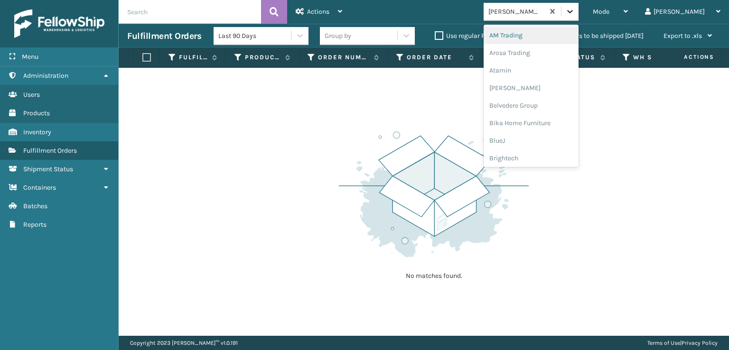
click at [579, 17] on div at bounding box center [570, 11] width 17 height 17
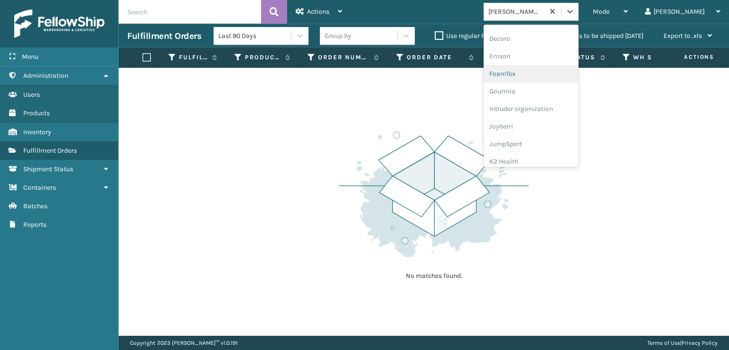
click at [538, 71] on div "FoamTex" at bounding box center [531, 74] width 95 height 18
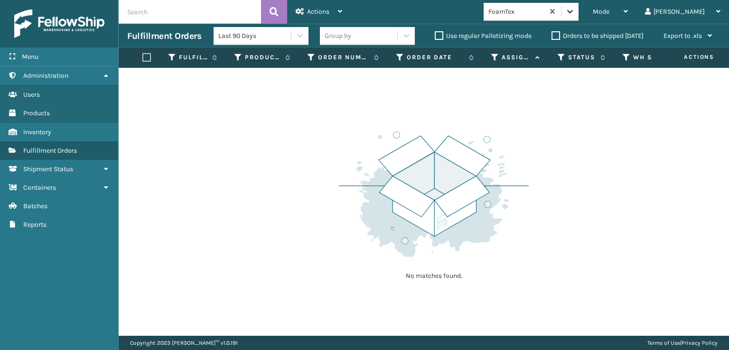
click at [575, 13] on icon at bounding box center [569, 11] width 9 height 9
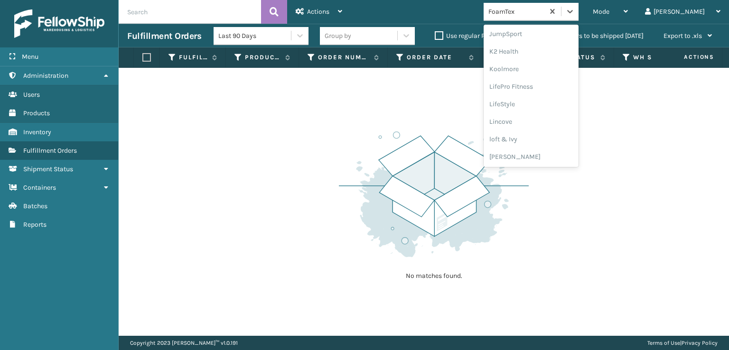
scroll to position [337, 0]
click at [544, 137] on div "[PERSON_NAME] Brands" at bounding box center [531, 138] width 95 height 18
click at [575, 13] on icon at bounding box center [569, 11] width 9 height 9
click at [542, 105] on div "SBYL [GEOGRAPHIC_DATA]" at bounding box center [531, 104] width 95 height 18
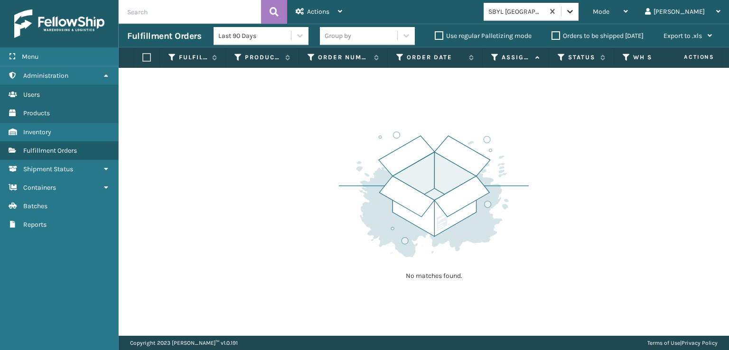
click at [575, 14] on icon at bounding box center [569, 11] width 9 height 9
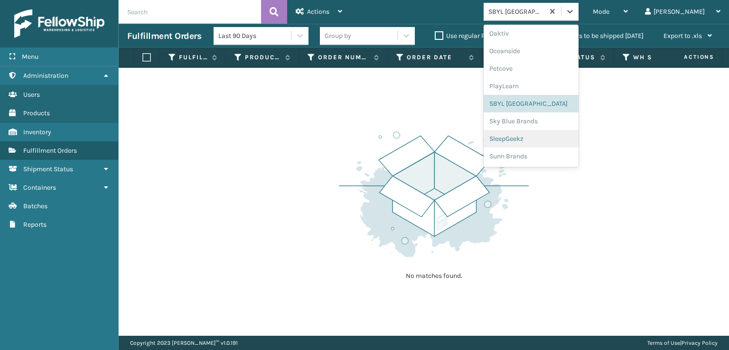
click at [546, 139] on div "SleepGeekz" at bounding box center [531, 139] width 95 height 18
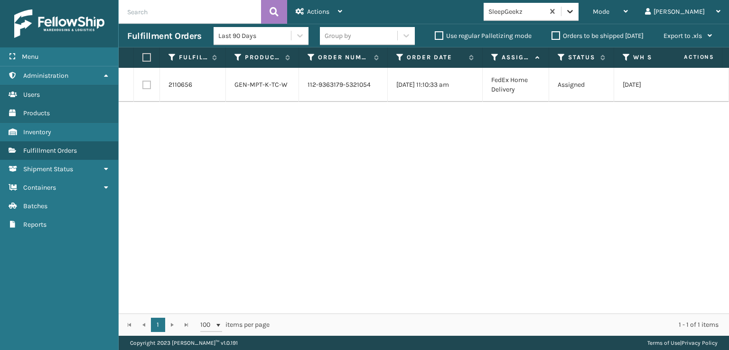
click at [575, 8] on icon at bounding box center [569, 11] width 9 height 9
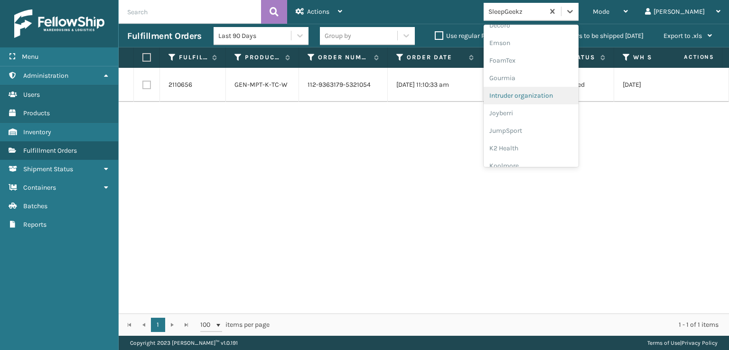
scroll to position [190, 0]
click at [535, 72] on div "FoamTex" at bounding box center [531, 74] width 95 height 18
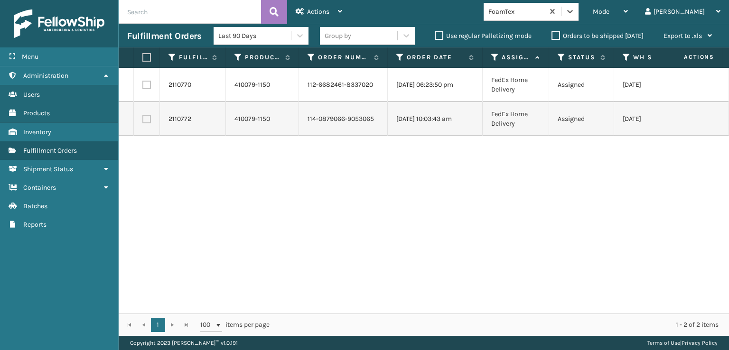
click at [147, 56] on label at bounding box center [145, 57] width 6 height 9
click at [143, 56] on input "checkbox" at bounding box center [142, 58] width 0 height 6
checkbox input "true"
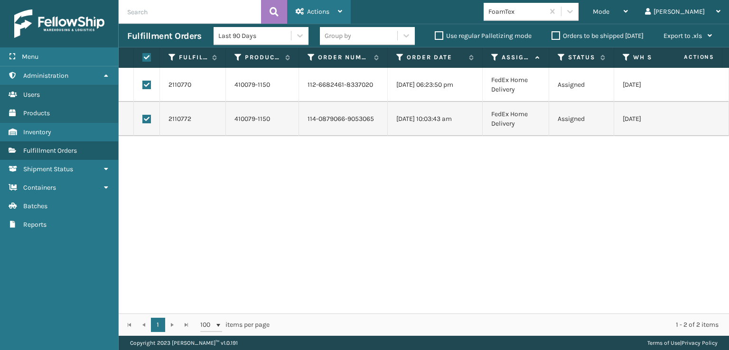
click at [308, 14] on span "Actions" at bounding box center [318, 12] width 22 height 8
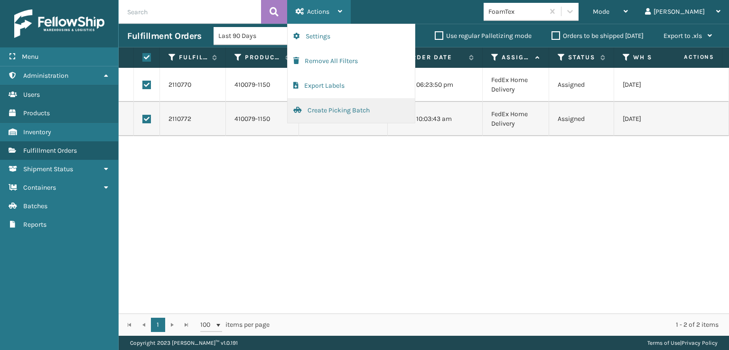
click at [323, 111] on button "Create Picking Batch" at bounding box center [351, 110] width 127 height 25
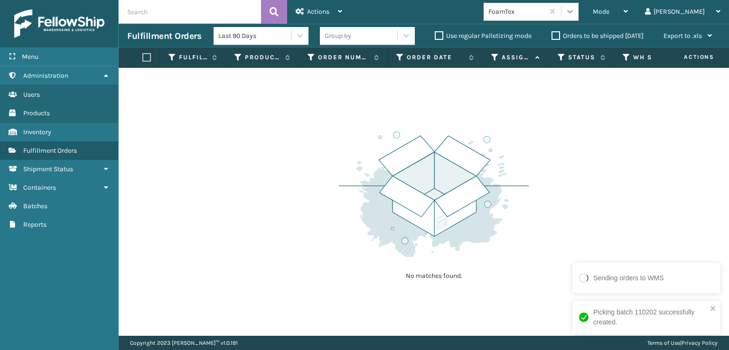
click at [575, 14] on icon at bounding box center [569, 11] width 9 height 9
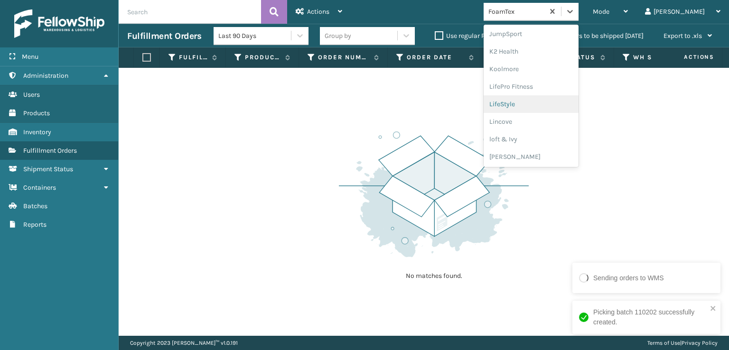
scroll to position [346, 0]
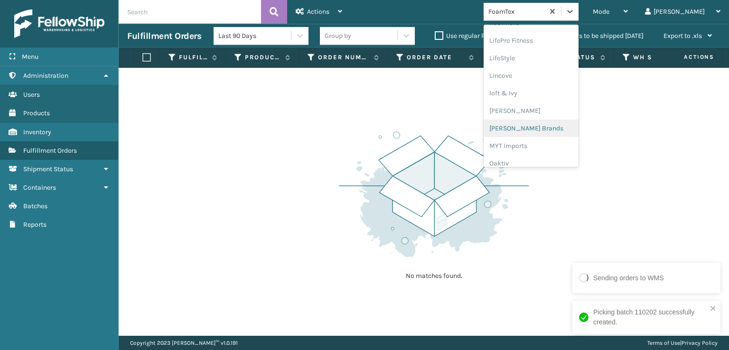
click at [543, 127] on div "[PERSON_NAME] Brands" at bounding box center [531, 129] width 95 height 18
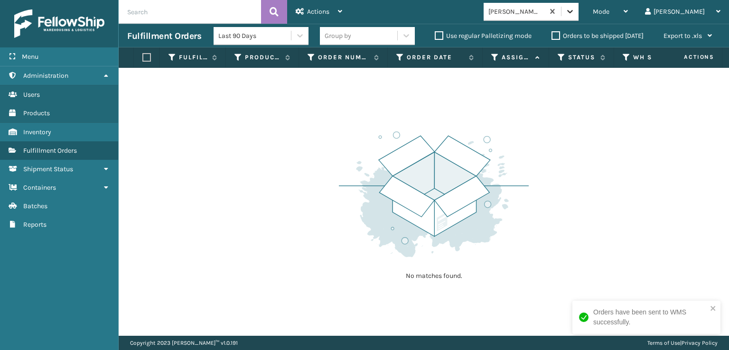
click at [573, 11] on icon at bounding box center [570, 11] width 6 height 3
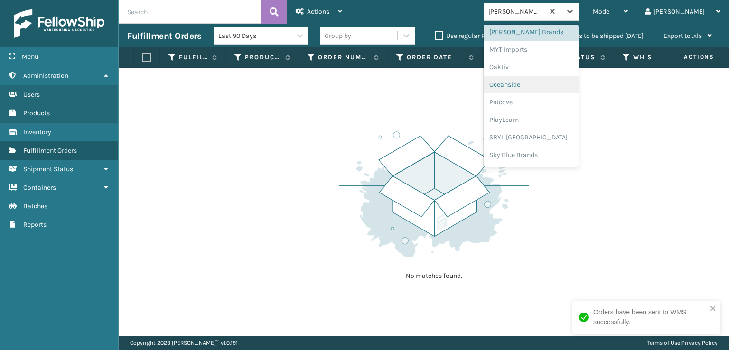
scroll to position [476, 0]
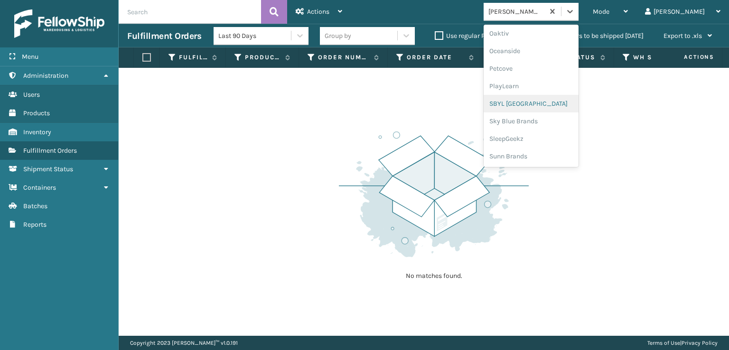
click at [536, 105] on div "SBYL [GEOGRAPHIC_DATA]" at bounding box center [531, 104] width 95 height 18
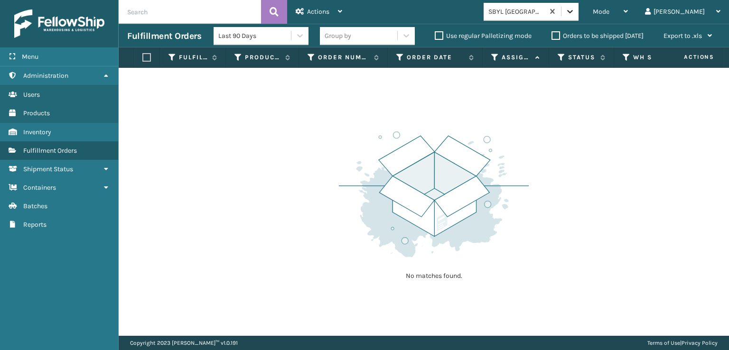
click at [579, 18] on div at bounding box center [570, 11] width 17 height 17
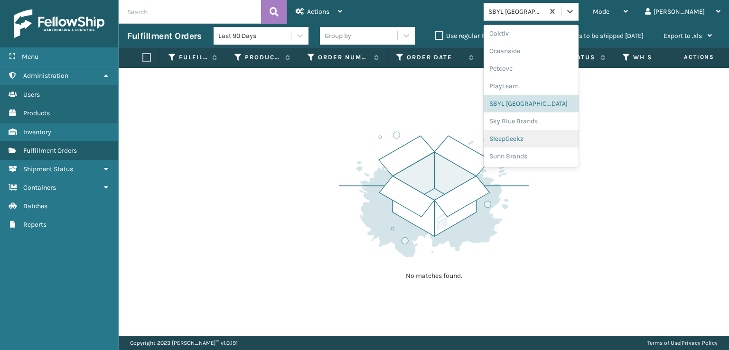
click at [539, 137] on div "SleepGeekz" at bounding box center [531, 139] width 95 height 18
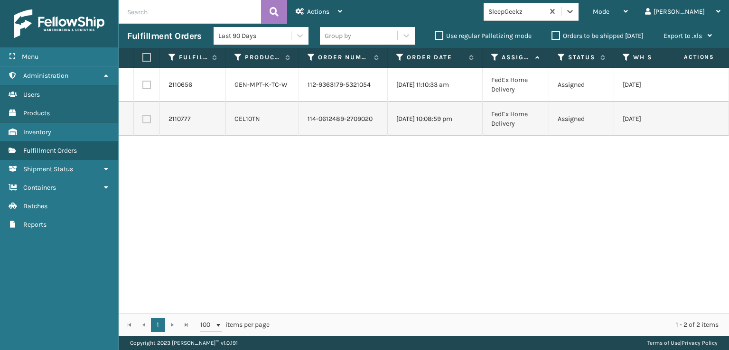
click at [149, 123] on label at bounding box center [146, 119] width 9 height 9
click at [143, 121] on input "checkbox" at bounding box center [142, 118] width 0 height 6
checkbox input "true"
click at [311, 11] on span "Actions" at bounding box center [318, 12] width 22 height 8
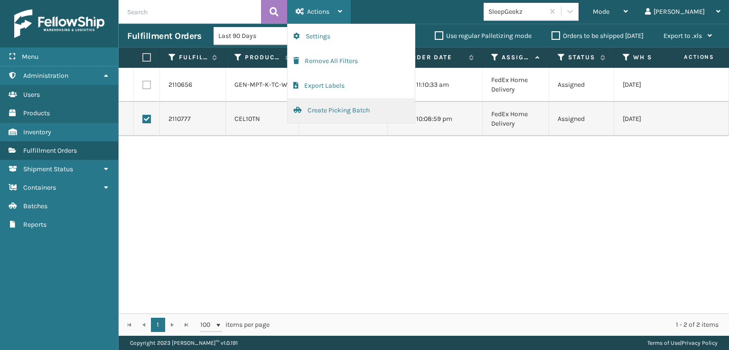
click at [324, 109] on button "Create Picking Batch" at bounding box center [351, 110] width 127 height 25
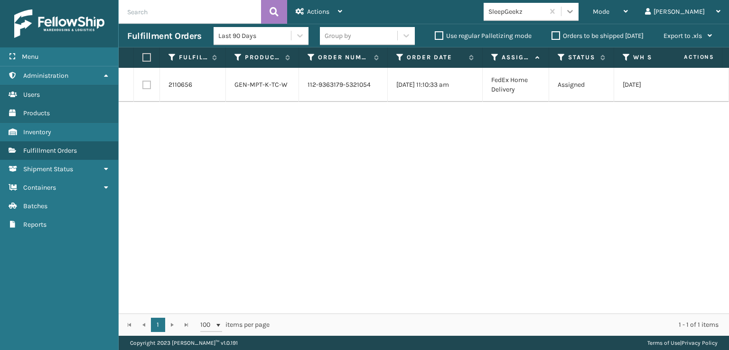
click at [579, 6] on div at bounding box center [570, 11] width 17 height 17
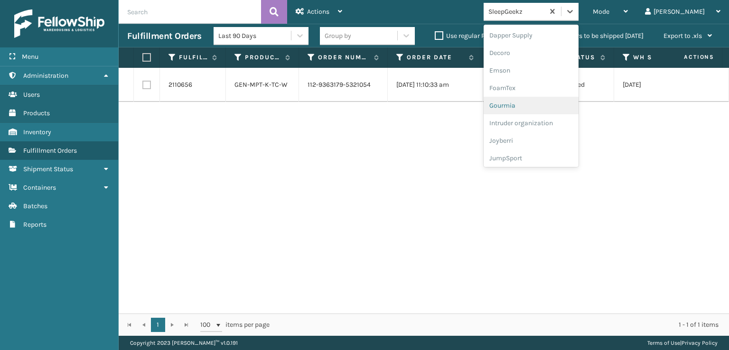
scroll to position [142, 0]
click at [542, 120] on div "FoamTex" at bounding box center [531, 122] width 95 height 18
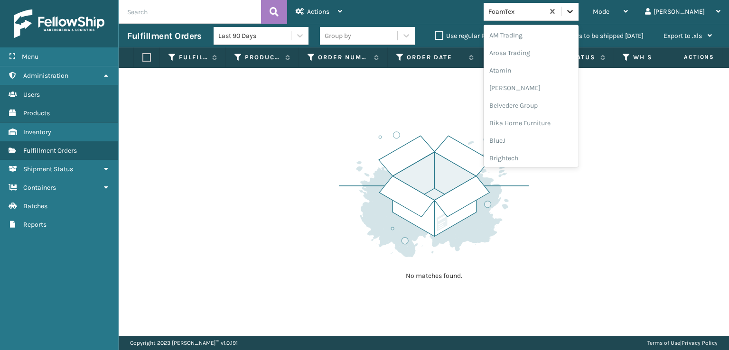
click at [575, 11] on icon at bounding box center [569, 11] width 9 height 9
click at [545, 79] on div "[PERSON_NAME] Brands" at bounding box center [531, 80] width 95 height 18
drag, startPoint x: 611, startPoint y: 11, endPoint x: 611, endPoint y: 22, distance: 11.4
click at [575, 11] on icon at bounding box center [569, 11] width 9 height 9
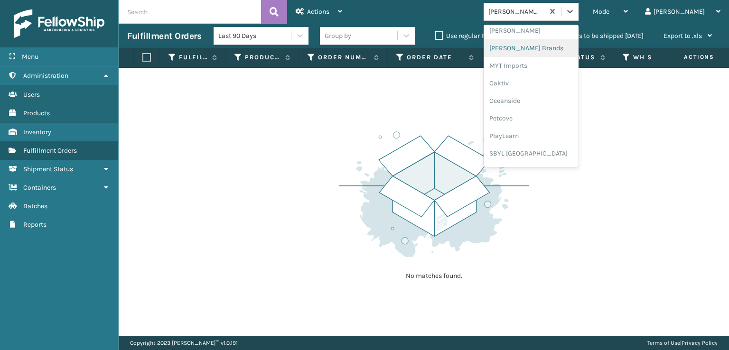
scroll to position [442, 0]
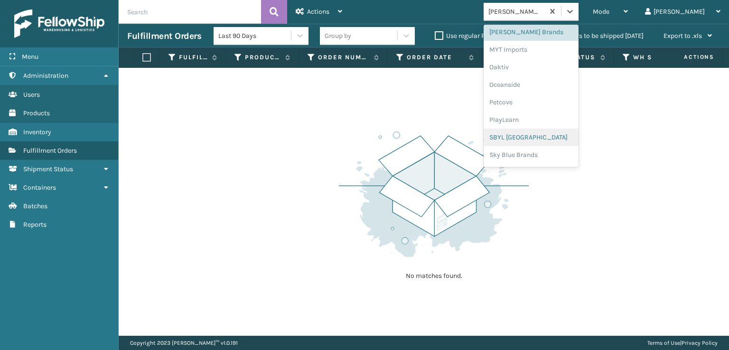
click at [543, 135] on div "SBYL [GEOGRAPHIC_DATA]" at bounding box center [531, 138] width 95 height 18
click at [575, 9] on icon at bounding box center [569, 11] width 9 height 9
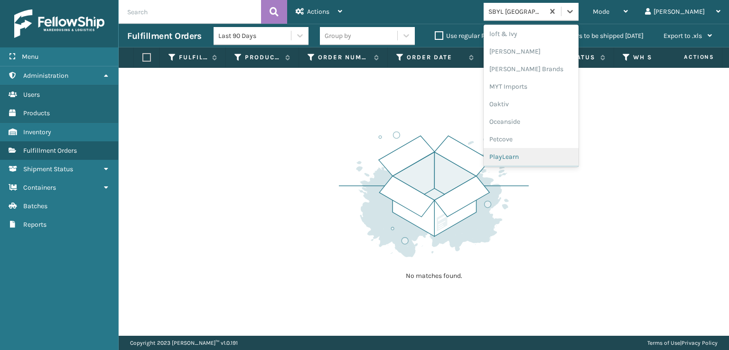
scroll to position [476, 0]
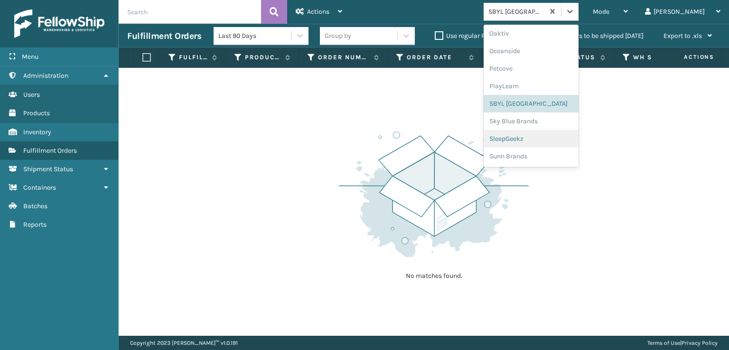
click at [541, 137] on div "SleepGeekz" at bounding box center [531, 139] width 95 height 18
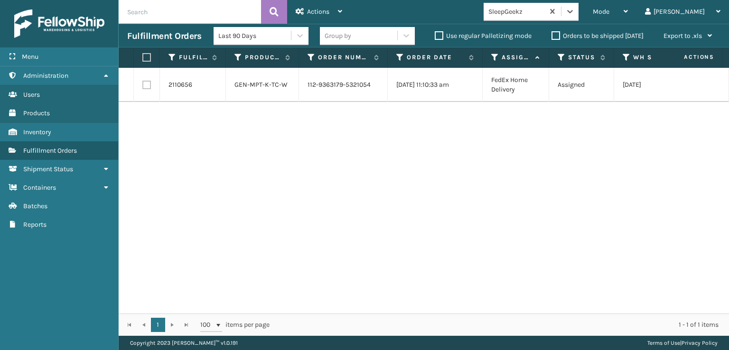
click at [149, 88] on label at bounding box center [146, 85] width 9 height 9
click at [143, 87] on input "checkbox" at bounding box center [142, 84] width 0 height 6
checkbox input "true"
click at [313, 10] on span "Actions" at bounding box center [318, 12] width 22 height 8
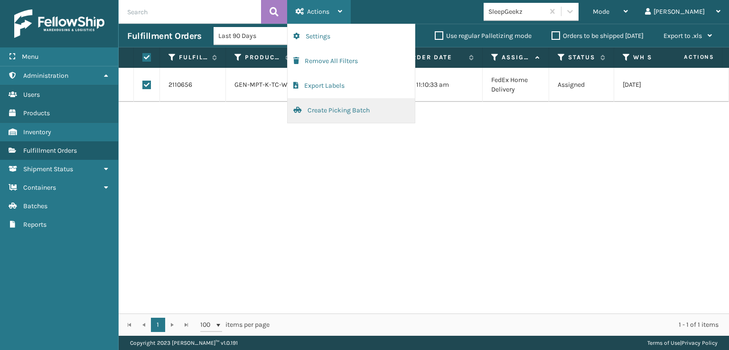
click at [339, 110] on button "Create Picking Batch" at bounding box center [351, 110] width 127 height 25
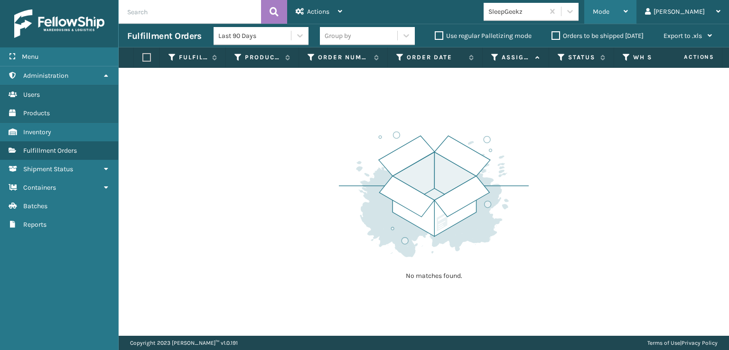
click at [610, 10] on span "Mode" at bounding box center [601, 12] width 17 height 8
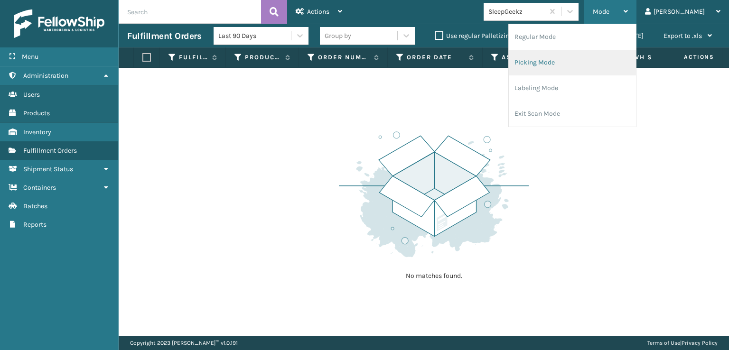
click at [573, 63] on li "Picking Mode" at bounding box center [572, 63] width 127 height 26
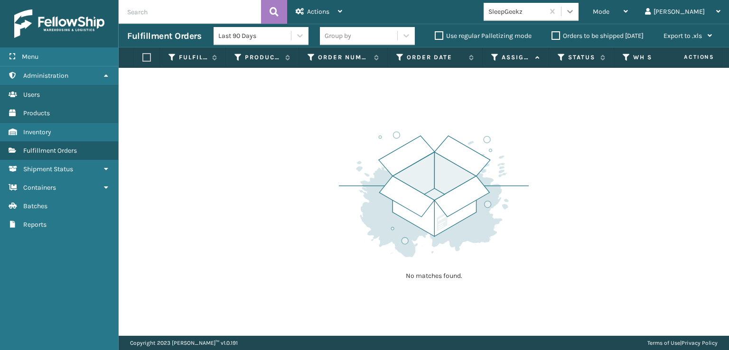
click at [575, 16] on icon at bounding box center [569, 11] width 9 height 9
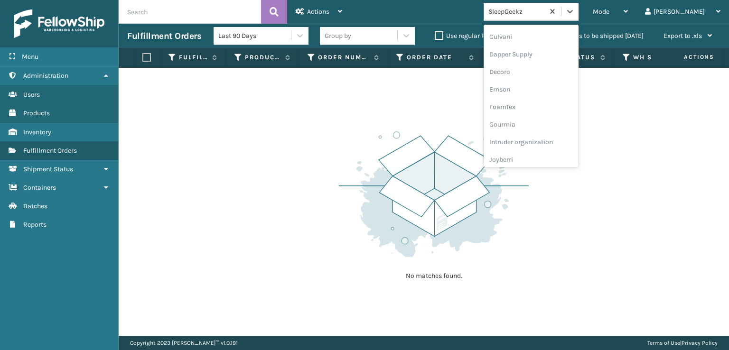
scroll to position [190, 0]
click at [540, 74] on div "FoamTex" at bounding box center [531, 74] width 95 height 18
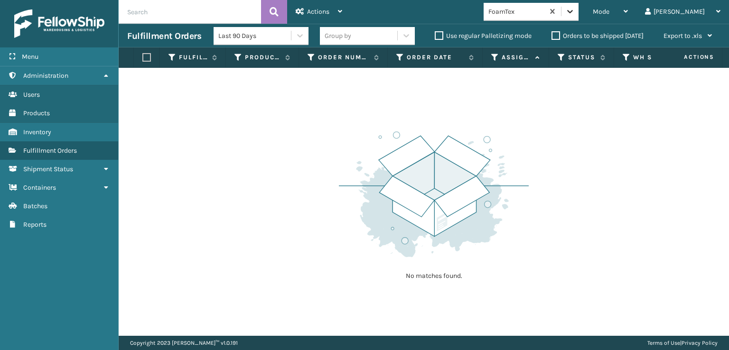
click at [575, 12] on icon at bounding box center [569, 11] width 9 height 9
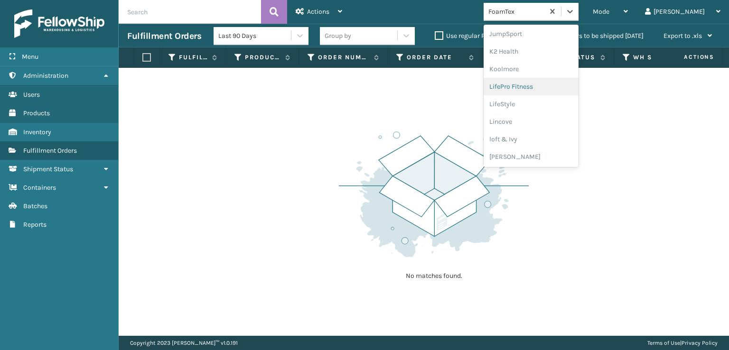
scroll to position [348, 0]
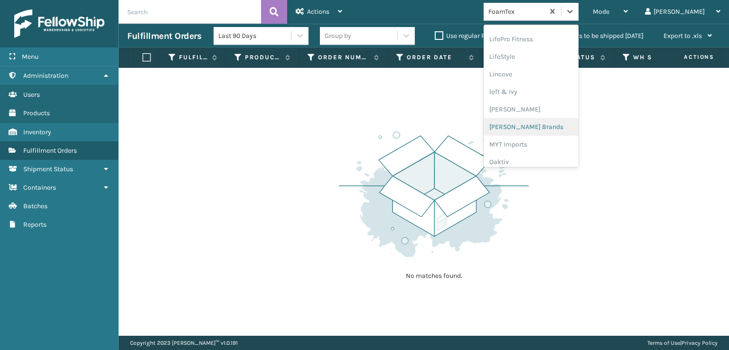
click at [537, 128] on div "[PERSON_NAME] Brands" at bounding box center [531, 127] width 95 height 18
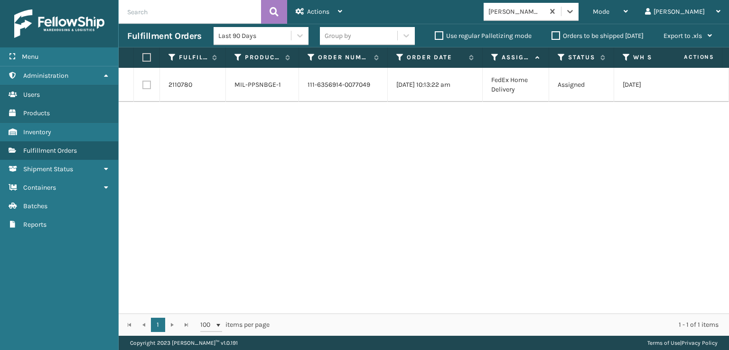
click at [142, 87] on label at bounding box center [146, 85] width 9 height 9
click at [142, 87] on input "checkbox" at bounding box center [142, 84] width 0 height 6
checkbox input "true"
click at [308, 16] on div "Actions" at bounding box center [319, 12] width 47 height 24
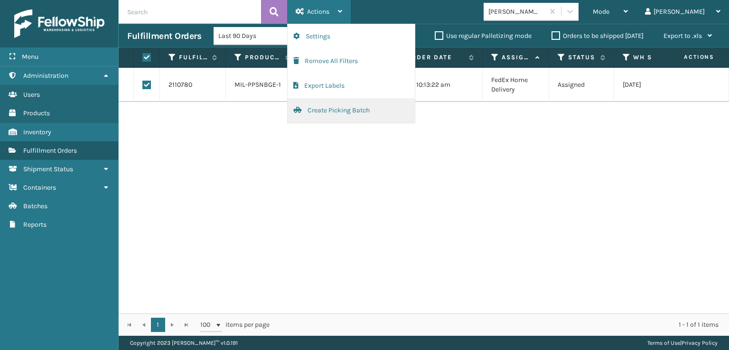
click at [318, 109] on button "Create Picking Batch" at bounding box center [351, 110] width 127 height 25
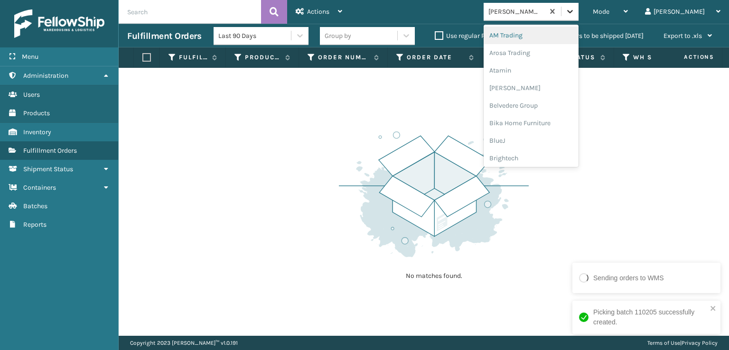
click at [575, 12] on icon at bounding box center [569, 11] width 9 height 9
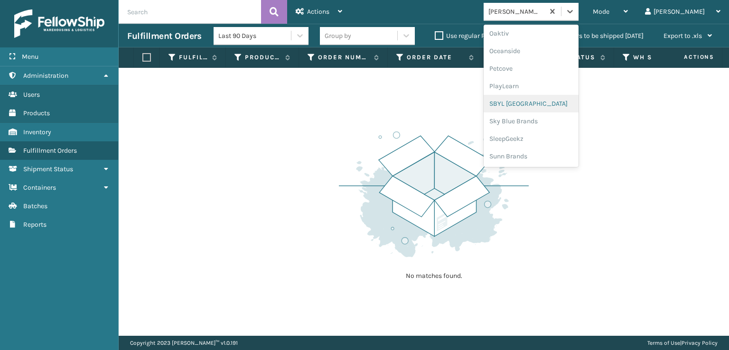
click at [545, 101] on div "SBYL [GEOGRAPHIC_DATA]" at bounding box center [531, 104] width 95 height 18
click at [575, 13] on icon at bounding box center [569, 11] width 9 height 9
click at [543, 139] on div "SleepGeekz" at bounding box center [531, 139] width 95 height 18
click at [575, 15] on icon at bounding box center [569, 11] width 9 height 9
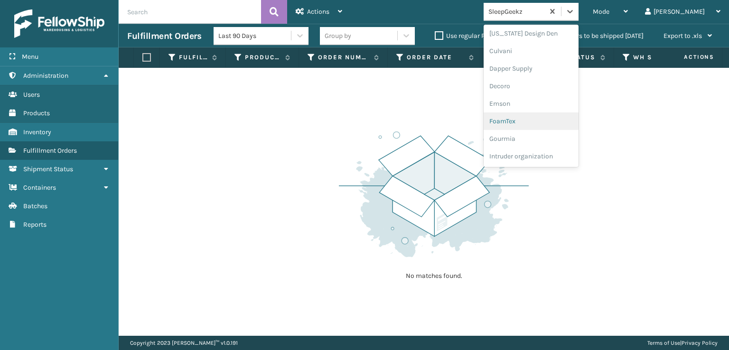
click at [537, 118] on div "FoamTex" at bounding box center [531, 122] width 95 height 18
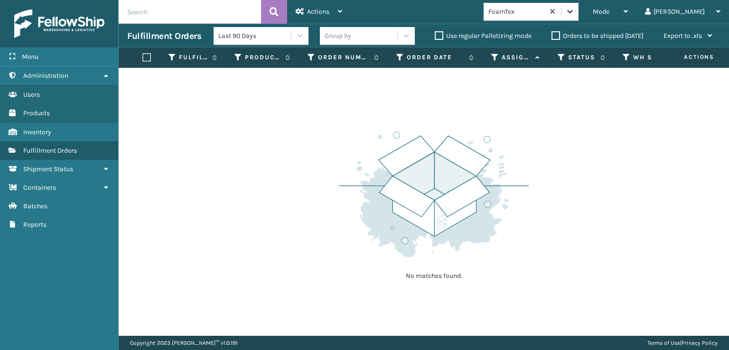
click at [575, 10] on icon at bounding box center [569, 11] width 9 height 9
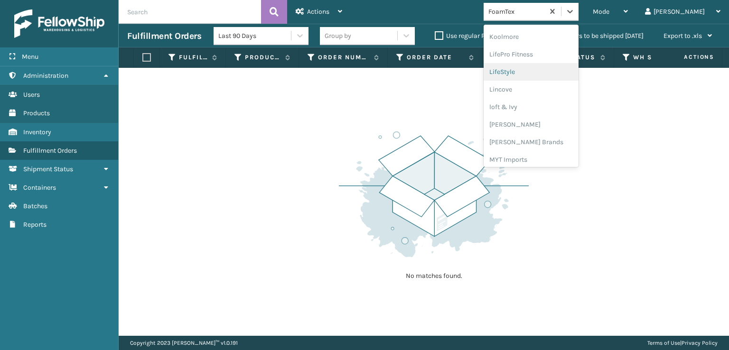
scroll to position [348, 0]
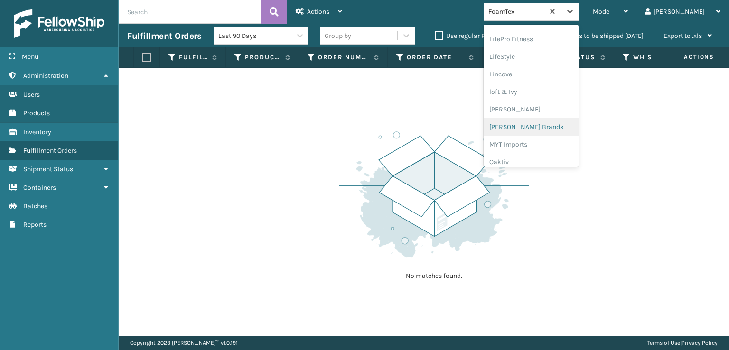
click at [539, 125] on div "[PERSON_NAME] Brands" at bounding box center [531, 127] width 95 height 18
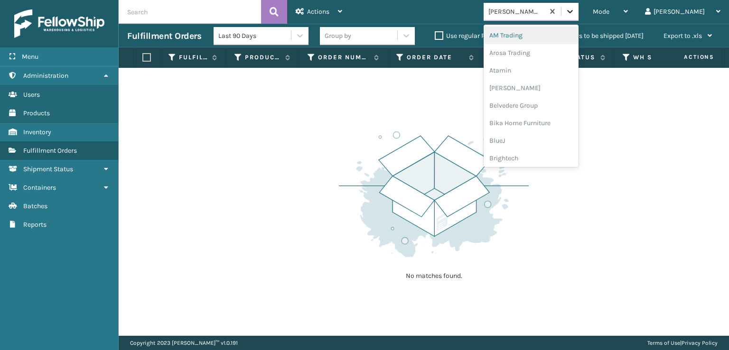
click at [573, 10] on icon at bounding box center [570, 11] width 6 height 3
click at [547, 118] on div "FoamTex" at bounding box center [531, 122] width 95 height 18
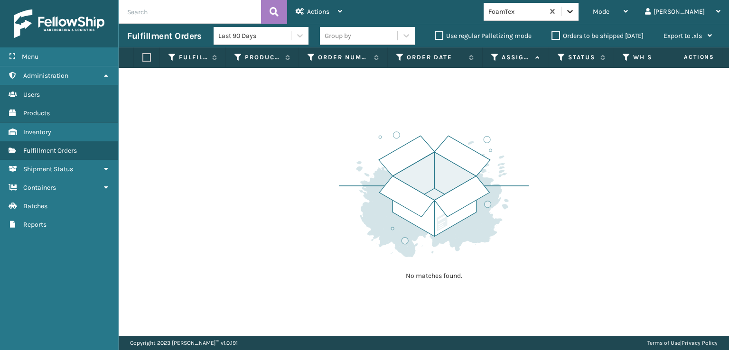
click at [575, 11] on icon at bounding box center [569, 11] width 9 height 9
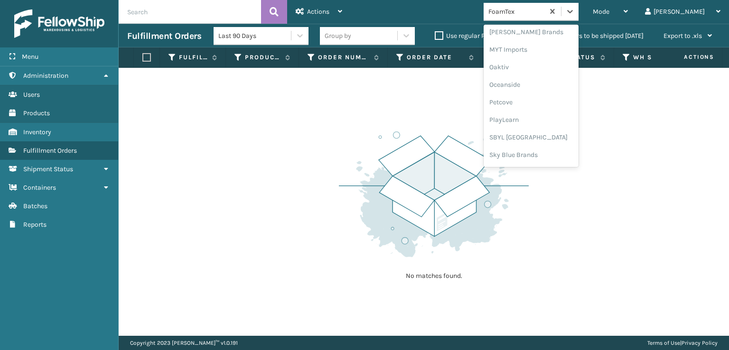
scroll to position [442, 0]
click at [537, 31] on div "[PERSON_NAME] Brands" at bounding box center [531, 32] width 95 height 18
click at [575, 13] on icon at bounding box center [569, 11] width 9 height 9
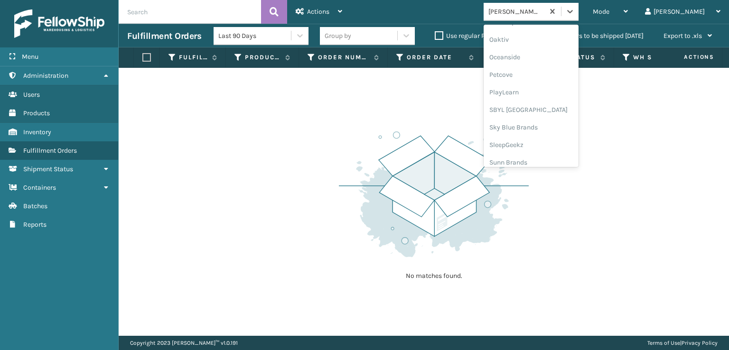
scroll to position [476, 0]
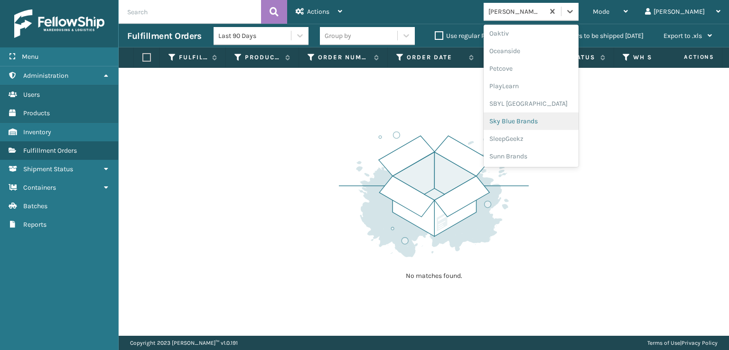
click at [540, 121] on div "Sky Blue Brands" at bounding box center [531, 122] width 95 height 18
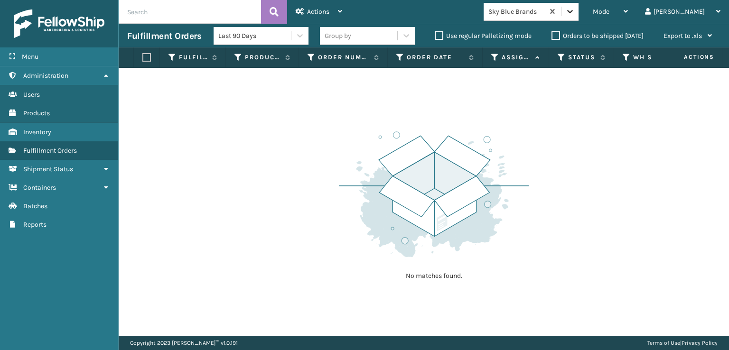
click at [575, 10] on icon at bounding box center [569, 11] width 9 height 9
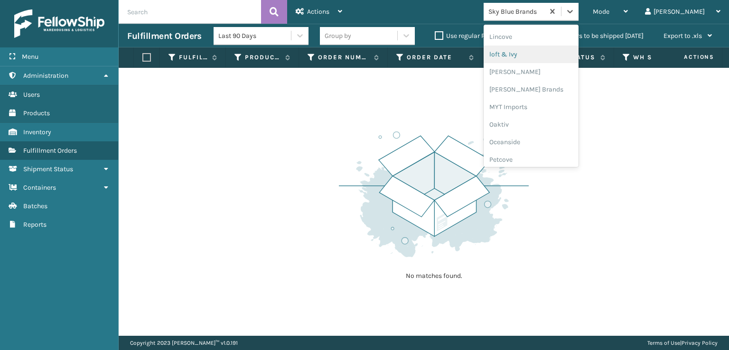
scroll to position [395, 0]
click at [539, 80] on div "[PERSON_NAME] Brands" at bounding box center [531, 80] width 95 height 18
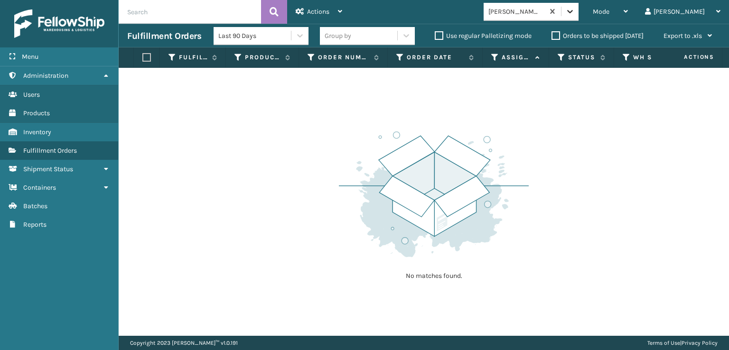
click at [575, 7] on icon at bounding box center [569, 11] width 9 height 9
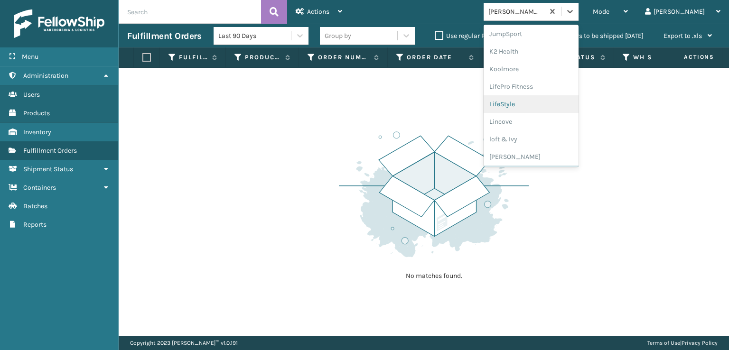
scroll to position [476, 0]
click at [540, 141] on div "SleepGeekz" at bounding box center [531, 139] width 95 height 18
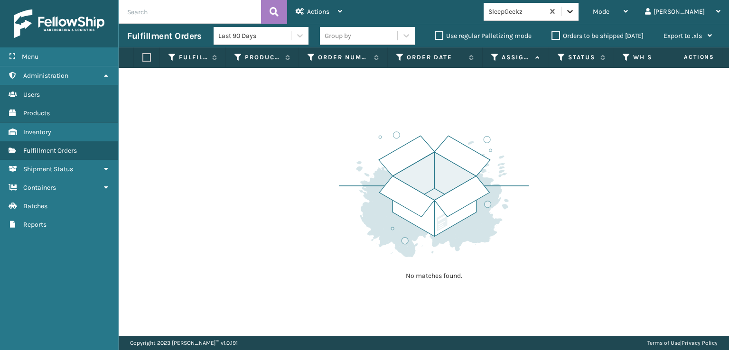
click at [575, 14] on icon at bounding box center [569, 11] width 9 height 9
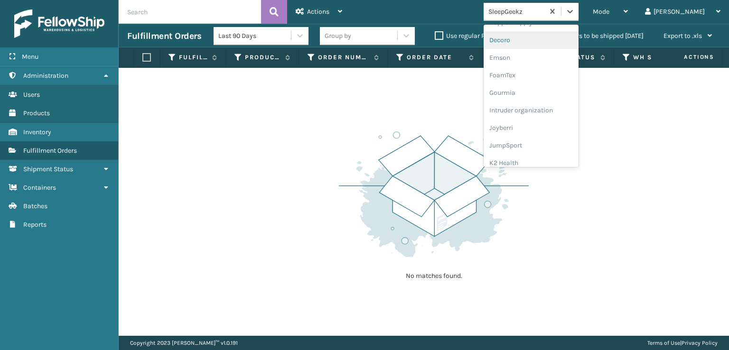
scroll to position [190, 0]
click at [540, 73] on div "FoamTex" at bounding box center [531, 74] width 95 height 18
click at [575, 14] on icon at bounding box center [569, 11] width 9 height 9
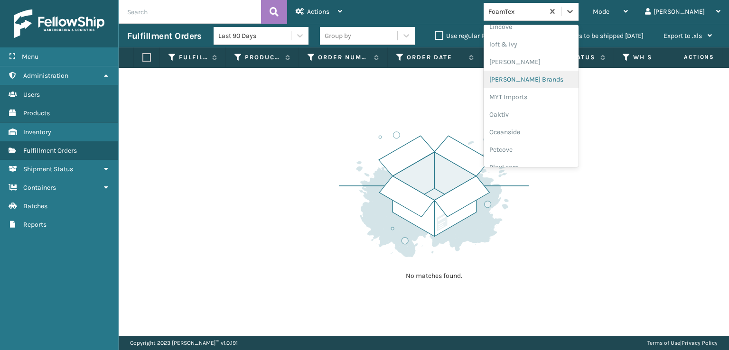
click at [540, 80] on div "[PERSON_NAME] Brands" at bounding box center [531, 80] width 95 height 18
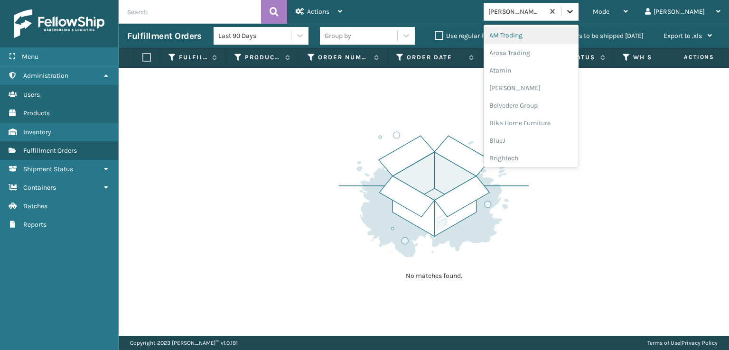
click at [575, 10] on icon at bounding box center [569, 11] width 9 height 9
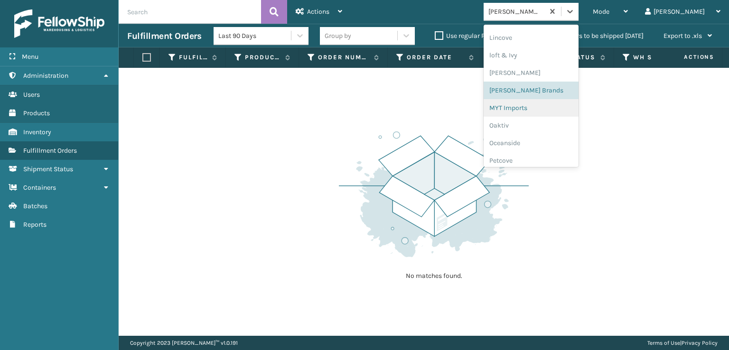
scroll to position [434, 0]
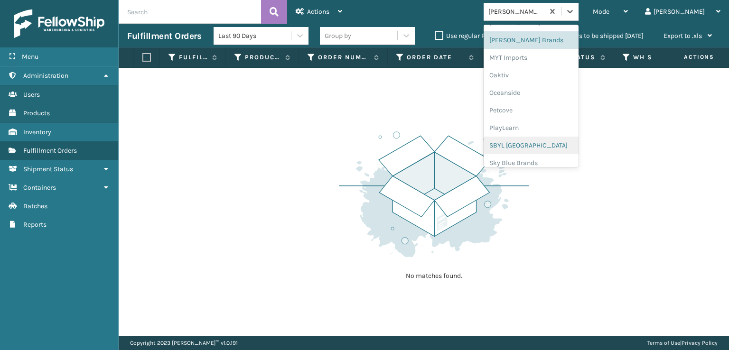
click at [538, 142] on div "SBYL [GEOGRAPHIC_DATA]" at bounding box center [531, 146] width 95 height 18
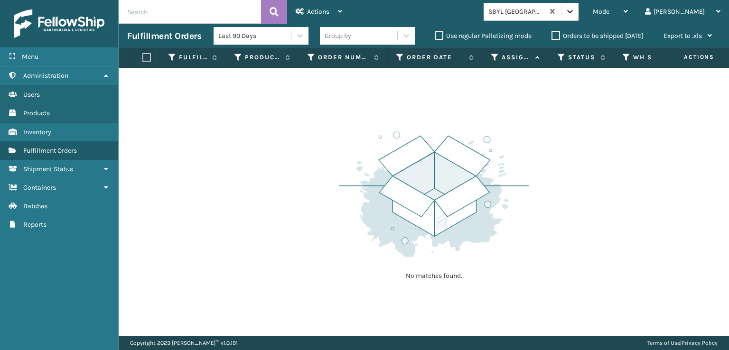
click at [575, 14] on icon at bounding box center [569, 11] width 9 height 9
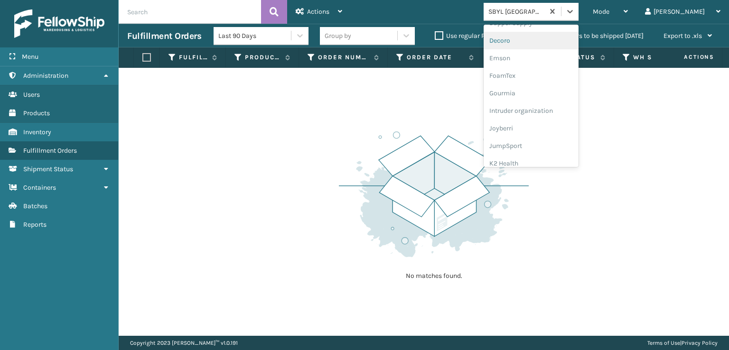
scroll to position [190, 0]
click at [533, 75] on div "FoamTex" at bounding box center [531, 74] width 95 height 18
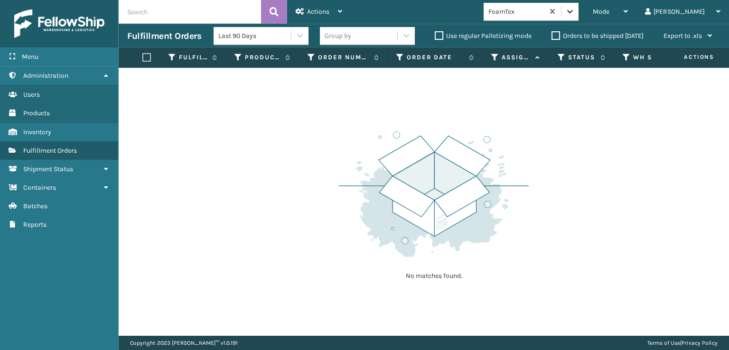
click at [575, 7] on icon at bounding box center [569, 11] width 9 height 9
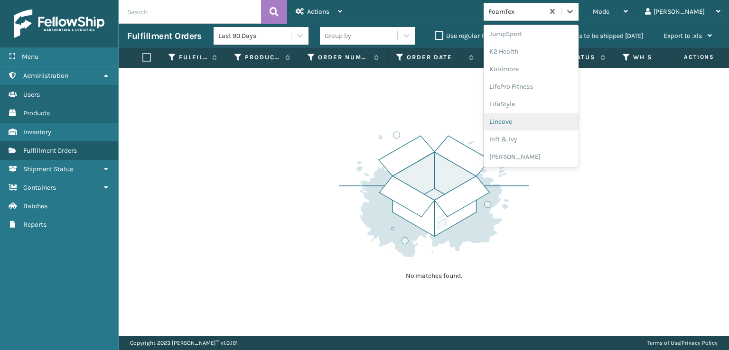
scroll to position [348, 0]
click at [555, 127] on div "[PERSON_NAME] Brands" at bounding box center [531, 127] width 95 height 18
click at [575, 15] on icon at bounding box center [569, 11] width 9 height 9
click at [541, 137] on div "SleepGeekz" at bounding box center [531, 139] width 95 height 18
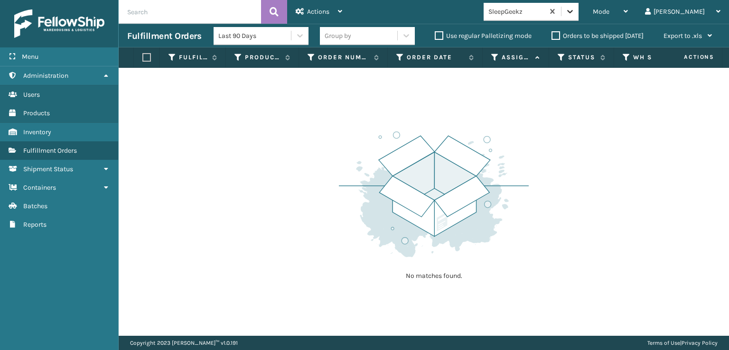
click at [575, 14] on icon at bounding box center [569, 11] width 9 height 9
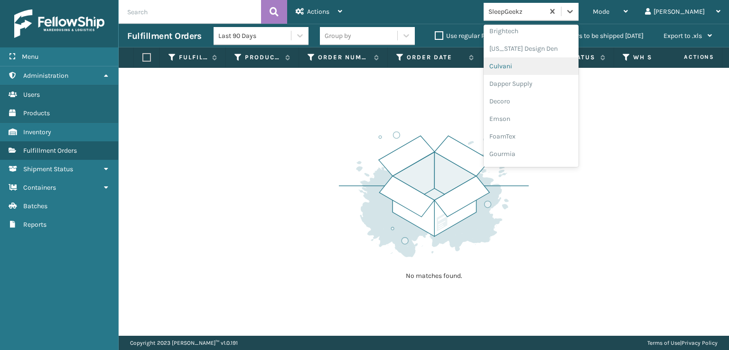
scroll to position [142, 0]
click at [544, 118] on div "FoamTex" at bounding box center [531, 122] width 95 height 18
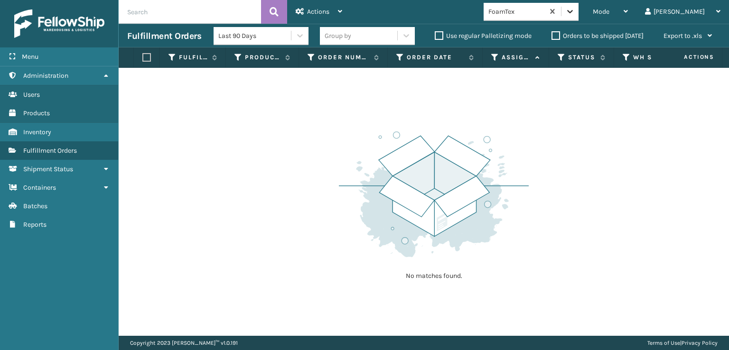
click at [575, 7] on icon at bounding box center [569, 11] width 9 height 9
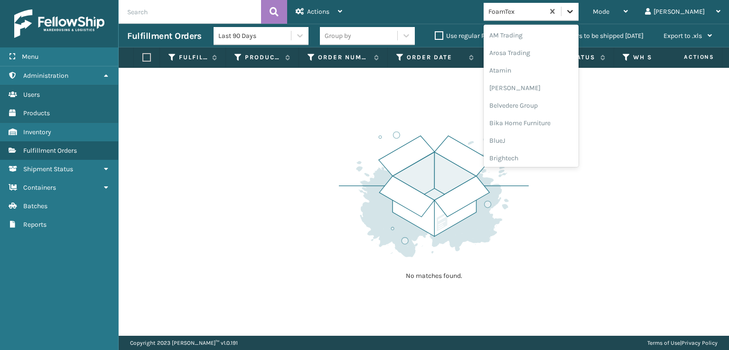
scroll to position [111, 0]
click at [545, 155] on div "FoamTex" at bounding box center [531, 153] width 95 height 18
click at [579, 4] on div at bounding box center [570, 11] width 17 height 17
click at [540, 131] on div "SBYL [GEOGRAPHIC_DATA]" at bounding box center [531, 138] width 95 height 18
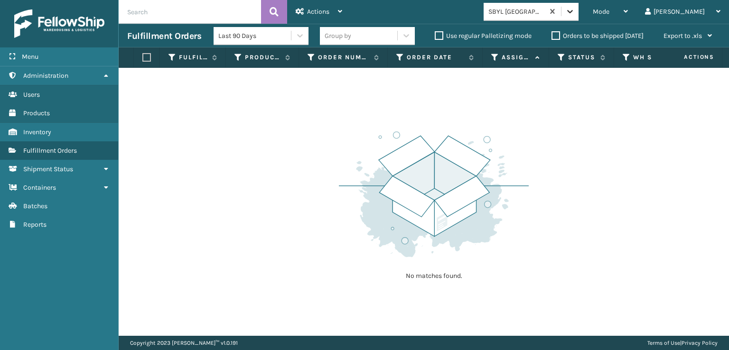
click at [575, 9] on icon at bounding box center [569, 11] width 9 height 9
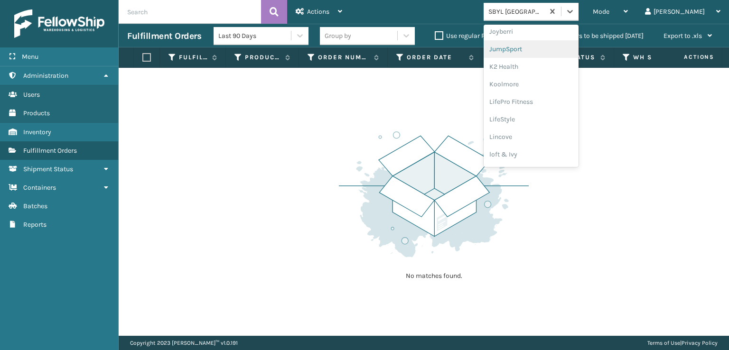
scroll to position [190, 0]
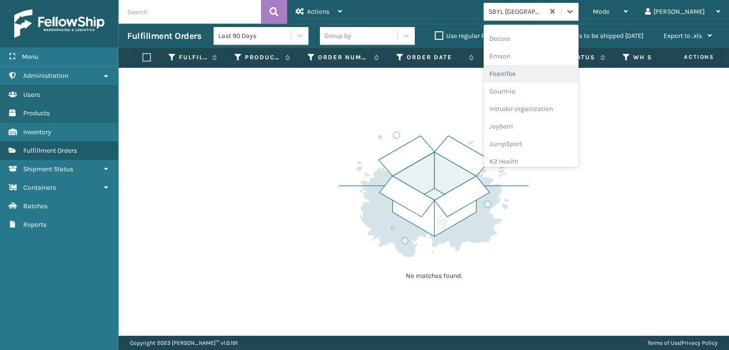
click at [539, 74] on div "FoamTex" at bounding box center [531, 74] width 95 height 18
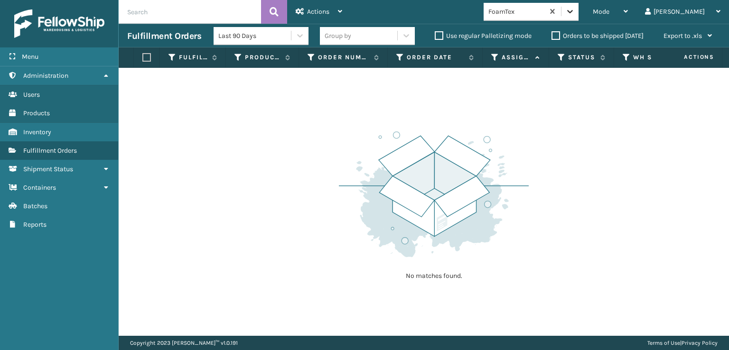
click at [575, 13] on icon at bounding box center [569, 11] width 9 height 9
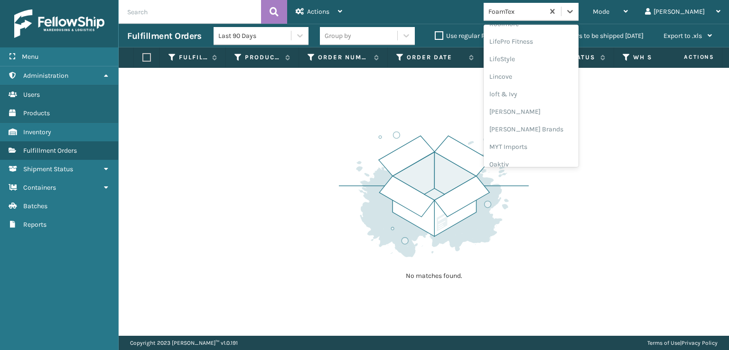
scroll to position [334, 0]
click at [539, 140] on div "[PERSON_NAME] Brands" at bounding box center [531, 141] width 95 height 18
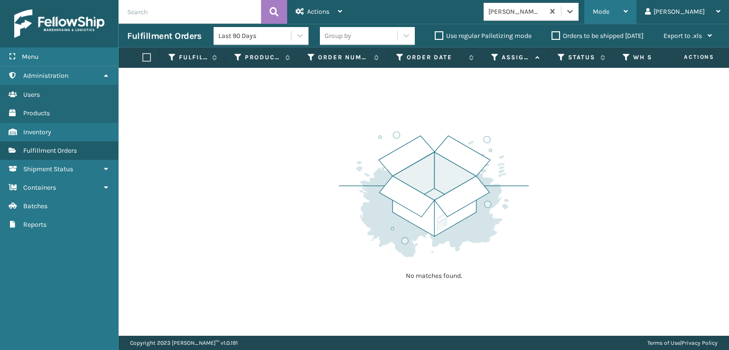
click at [630, 8] on div "Mode Regular Mode Picking Mode Labeling Mode Exit Scan Mode" at bounding box center [610, 12] width 52 height 24
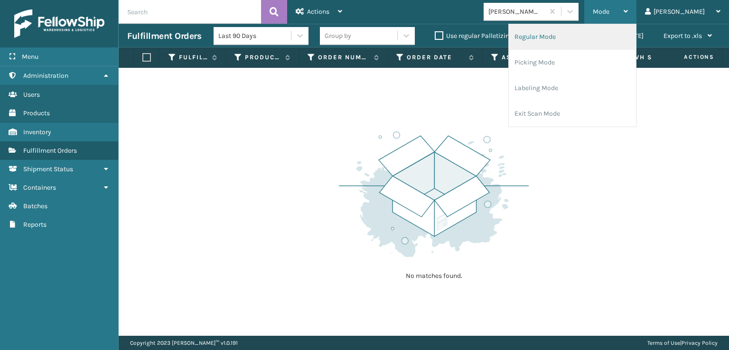
click at [565, 36] on li "Regular Mode" at bounding box center [572, 37] width 127 height 26
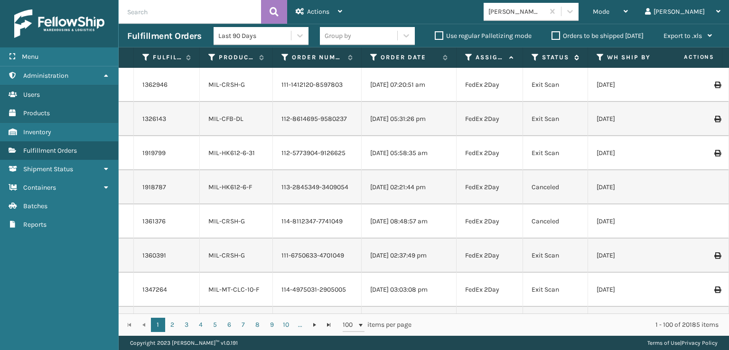
click at [537, 56] on icon at bounding box center [536, 57] width 8 height 9
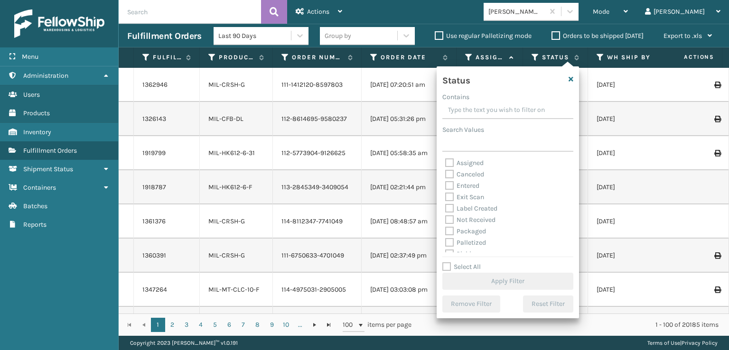
scroll to position [53, 0]
click at [450, 200] on label "Picking" at bounding box center [462, 201] width 34 height 8
click at [446, 200] on input "Picking" at bounding box center [445, 199] width 0 height 6
checkbox input "true"
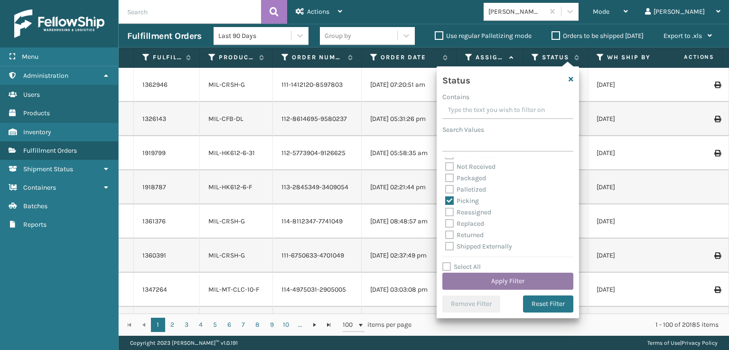
click at [496, 281] on button "Apply Filter" at bounding box center [507, 281] width 131 height 17
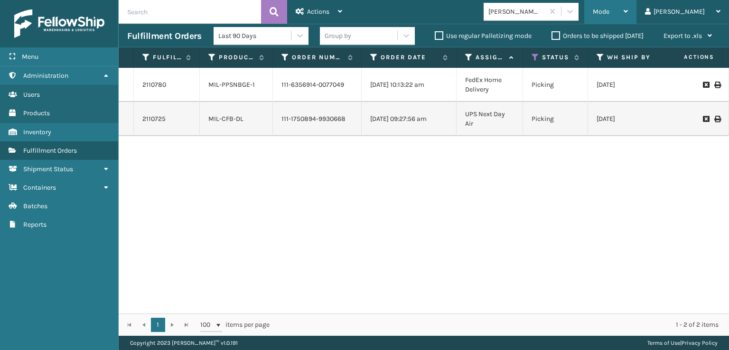
click at [628, 8] on div "Mode" at bounding box center [610, 12] width 35 height 24
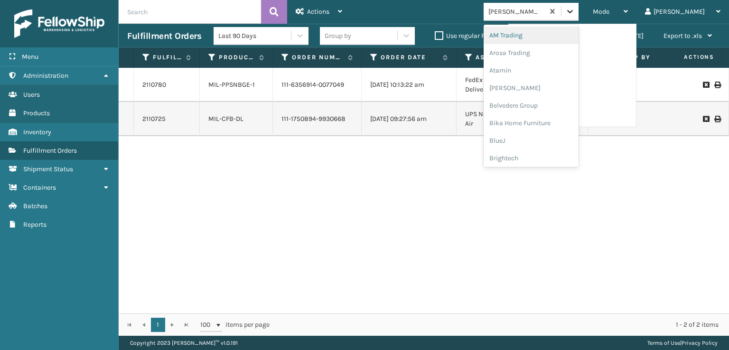
click at [575, 9] on icon at bounding box center [569, 11] width 9 height 9
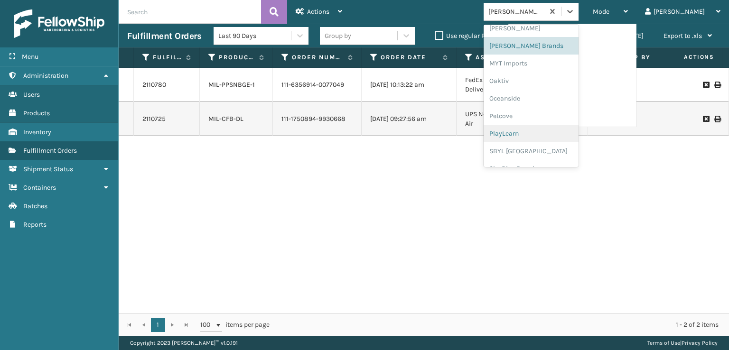
scroll to position [381, 0]
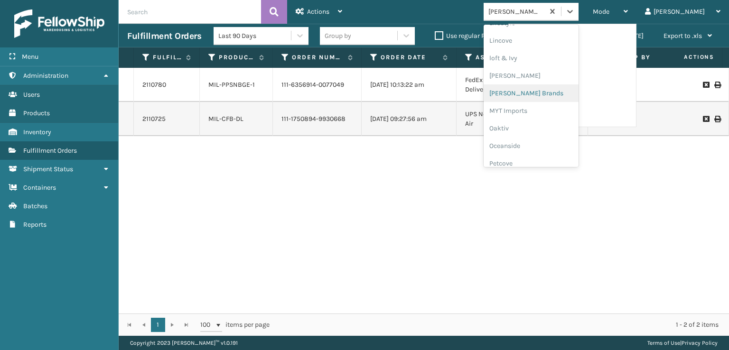
click at [541, 93] on div "[PERSON_NAME] Brands" at bounding box center [531, 94] width 95 height 18
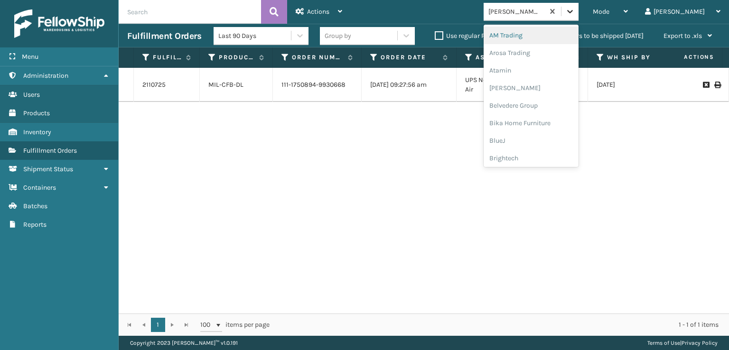
click at [579, 10] on div at bounding box center [570, 11] width 17 height 17
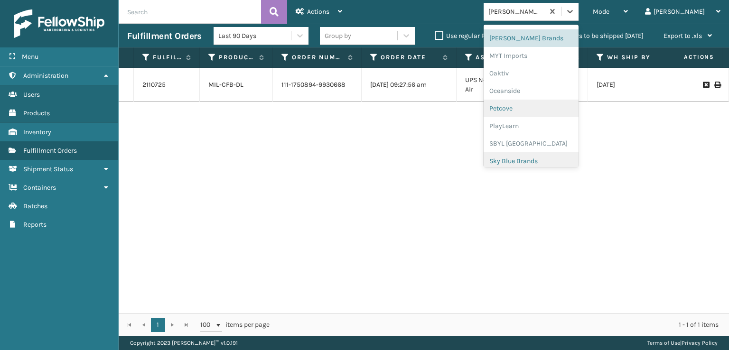
scroll to position [476, 0]
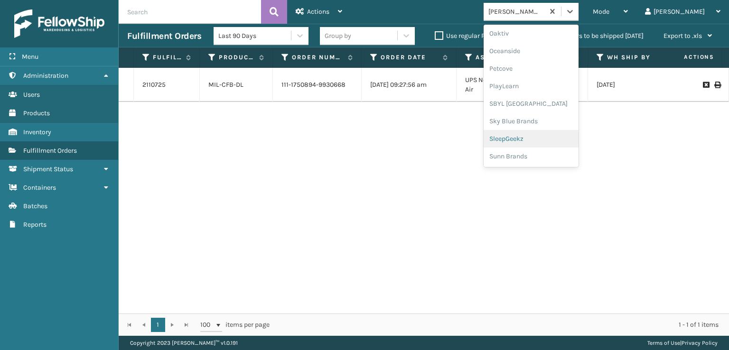
click at [547, 137] on div "SleepGeekz" at bounding box center [531, 139] width 95 height 18
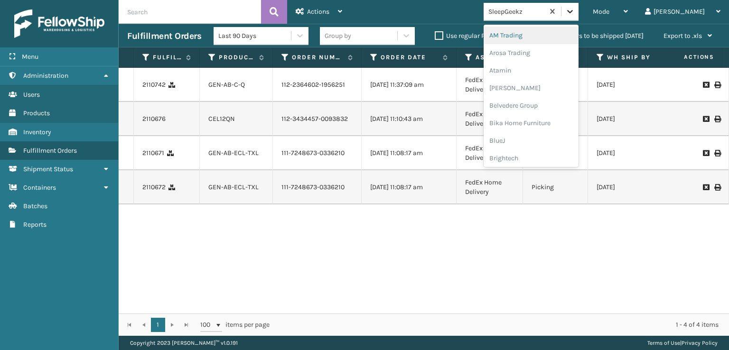
click at [575, 9] on icon at bounding box center [569, 11] width 9 height 9
click at [536, 119] on div "FoamTex" at bounding box center [531, 122] width 95 height 18
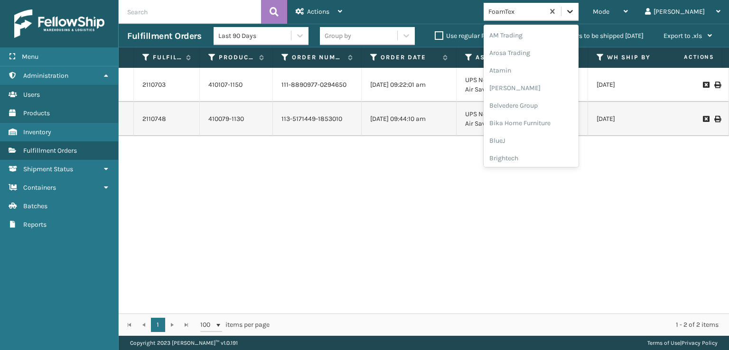
click at [575, 11] on icon at bounding box center [569, 11] width 9 height 9
click at [536, 153] on div "FoamTex" at bounding box center [531, 153] width 95 height 18
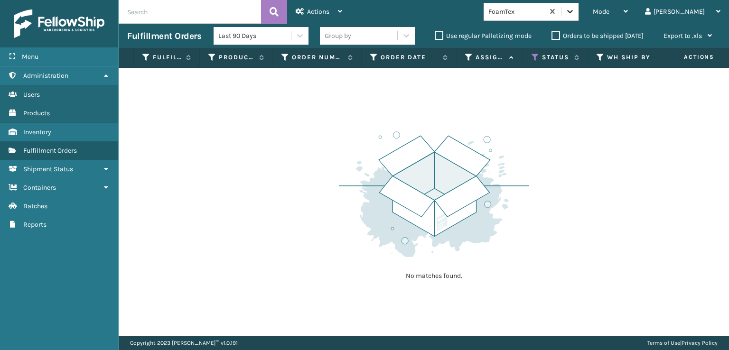
click at [575, 9] on icon at bounding box center [569, 11] width 9 height 9
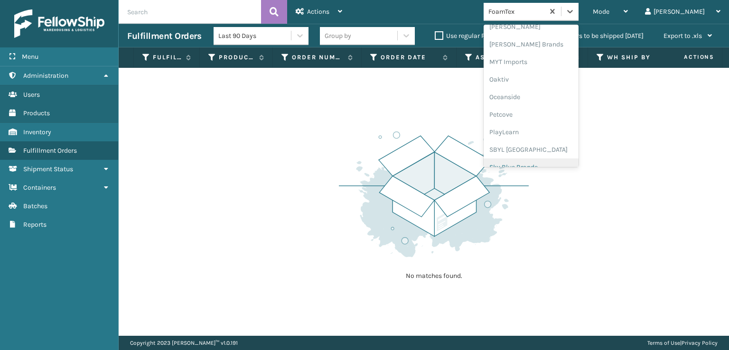
scroll to position [476, 0]
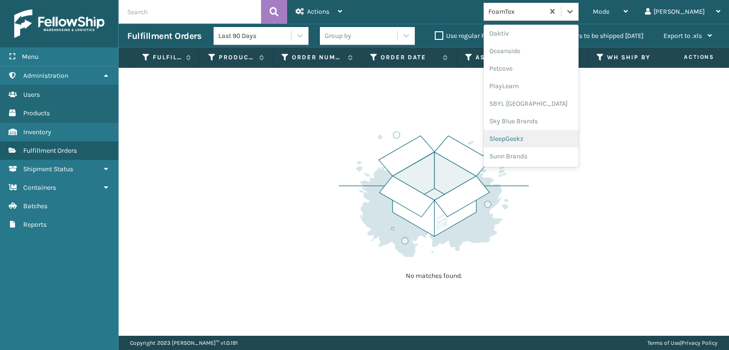
click at [543, 141] on div "SleepGeekz" at bounding box center [531, 139] width 95 height 18
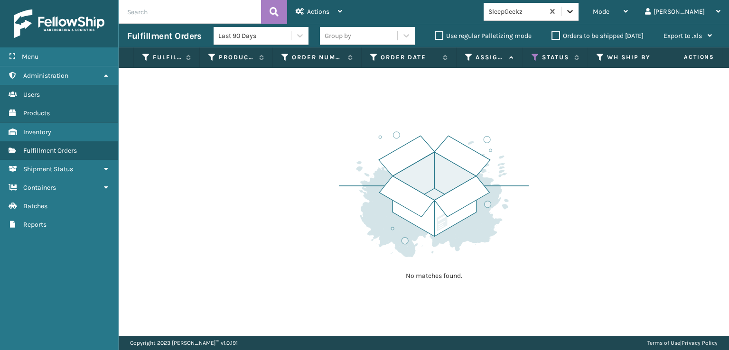
click at [573, 10] on icon at bounding box center [570, 11] width 6 height 3
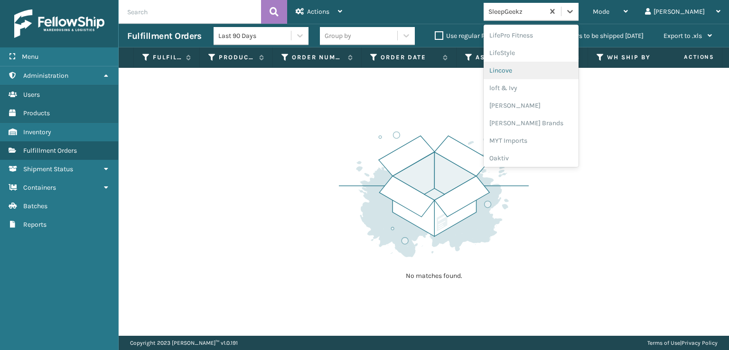
scroll to position [395, 0]
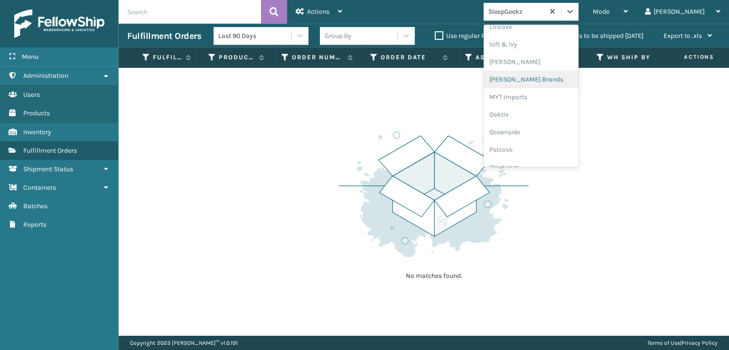
click at [546, 80] on div "[PERSON_NAME] Brands" at bounding box center [531, 80] width 95 height 18
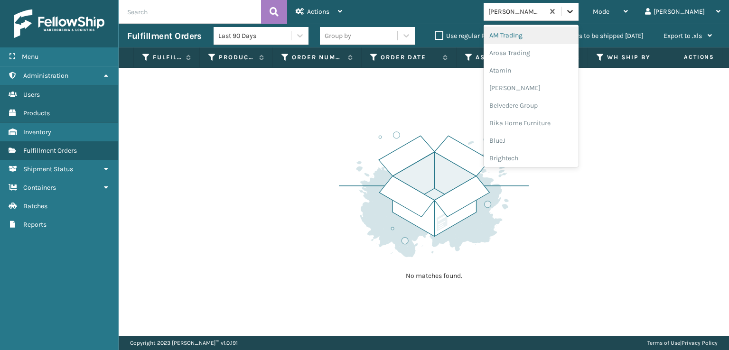
click at [575, 13] on icon at bounding box center [569, 11] width 9 height 9
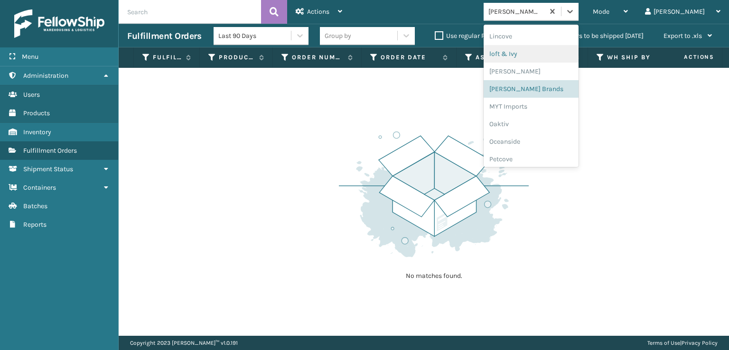
scroll to position [442, 0]
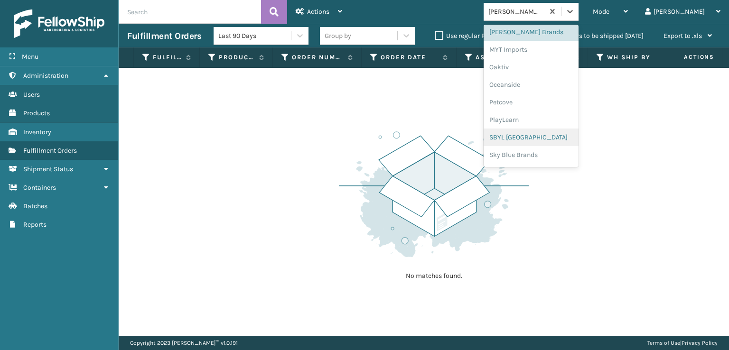
click at [542, 136] on div "SBYL [GEOGRAPHIC_DATA]" at bounding box center [531, 138] width 95 height 18
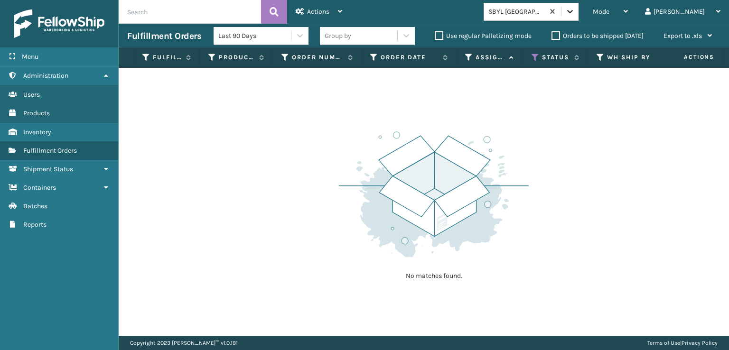
click at [575, 11] on icon at bounding box center [569, 11] width 9 height 9
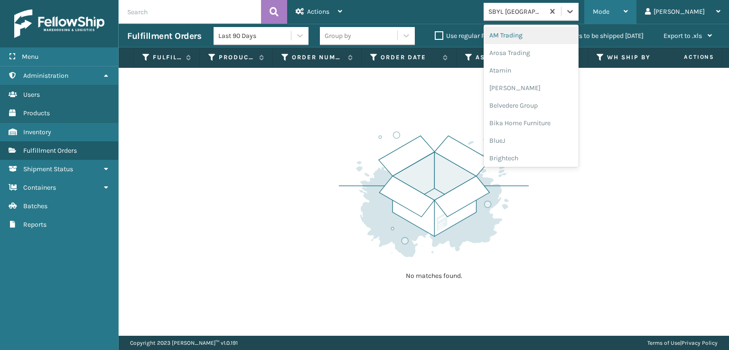
click at [610, 9] on span "Mode" at bounding box center [601, 12] width 17 height 8
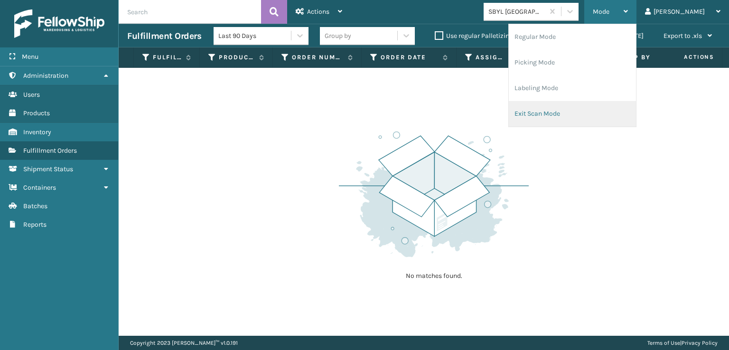
click at [565, 114] on li "Exit Scan Mode" at bounding box center [572, 114] width 127 height 26
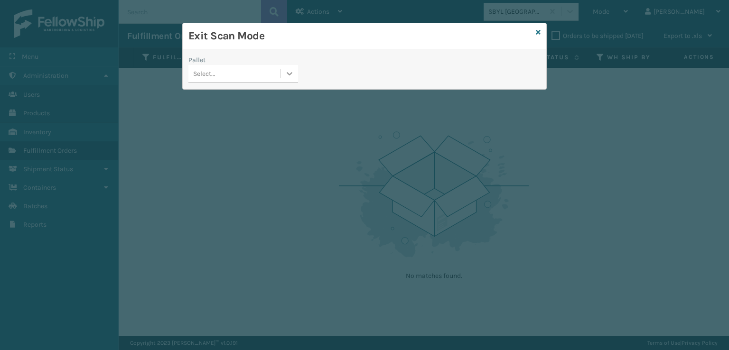
click at [290, 75] on icon at bounding box center [289, 73] width 9 height 9
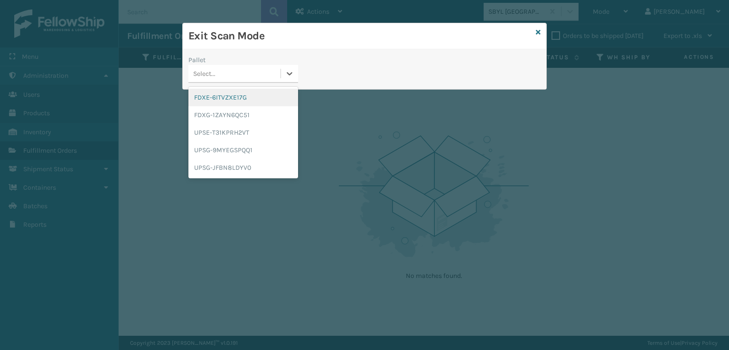
click at [231, 98] on div "FDXE-6ITVZXE17G" at bounding box center [243, 98] width 110 height 18
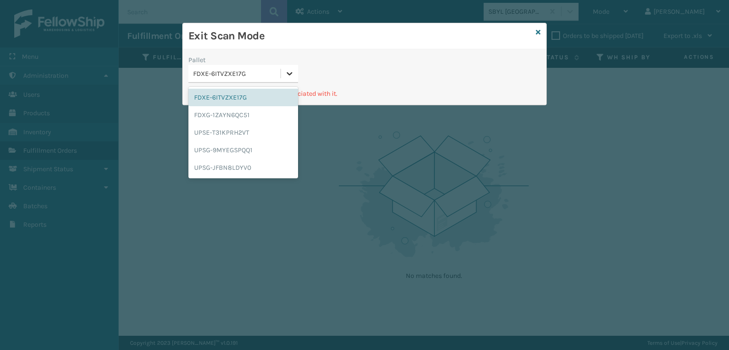
click at [291, 71] on icon at bounding box center [289, 73] width 9 height 9
click at [225, 113] on div "FDXG-1ZAYN6QC51" at bounding box center [243, 115] width 110 height 18
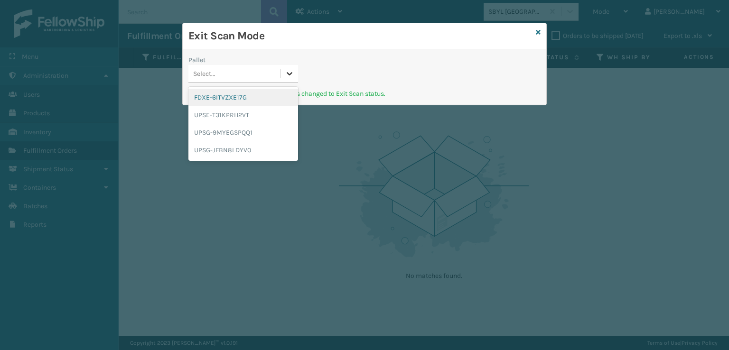
click at [291, 73] on icon at bounding box center [290, 73] width 6 height 3
click at [226, 111] on div "UPSE-T31KPRH2VT" at bounding box center [243, 115] width 110 height 18
click at [287, 74] on icon at bounding box center [289, 73] width 9 height 9
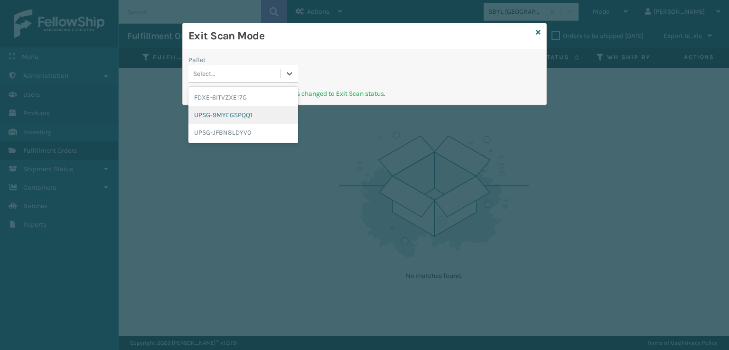
click at [216, 113] on div "UPSG-9MYEGSPQQ1" at bounding box center [243, 115] width 110 height 18
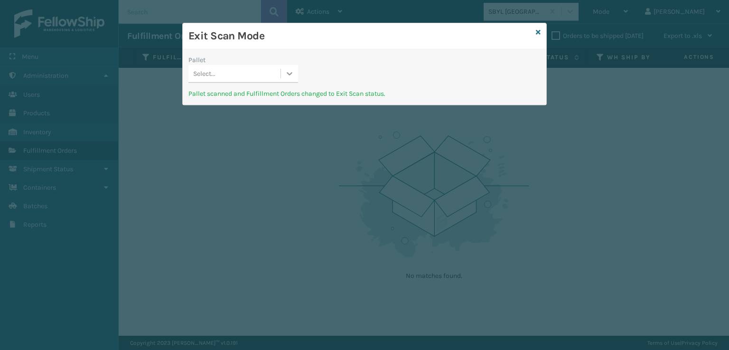
click at [289, 74] on icon at bounding box center [290, 73] width 6 height 3
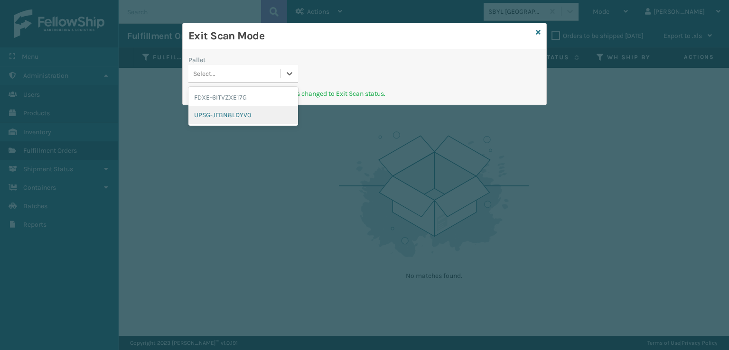
click at [233, 111] on div "UPSG-JFBN8LDYV0" at bounding box center [243, 115] width 110 height 18
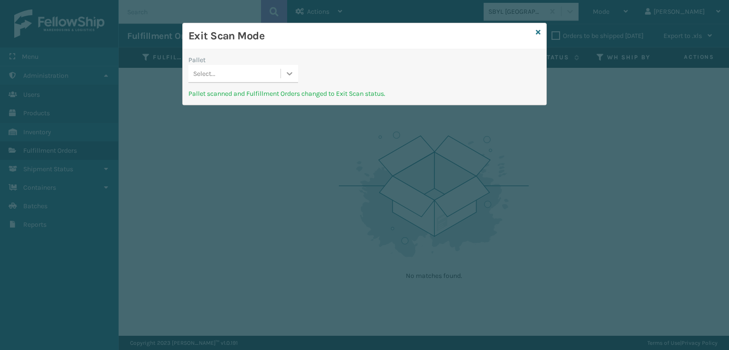
click at [286, 73] on icon at bounding box center [289, 73] width 9 height 9
click at [249, 95] on div "FDXE-6ITVZXE17G" at bounding box center [243, 98] width 110 height 18
click at [538, 30] on icon at bounding box center [538, 32] width 5 height 7
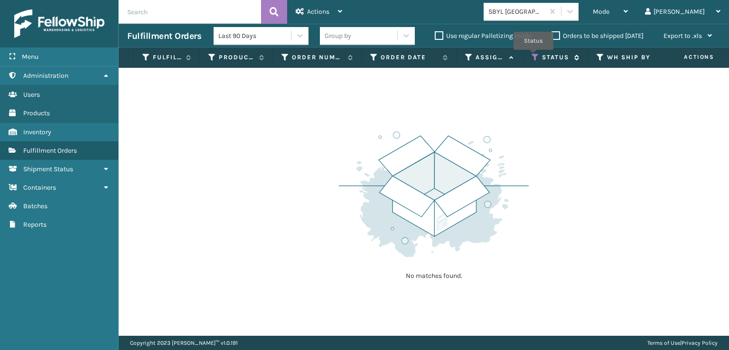
click at [534, 56] on icon at bounding box center [536, 57] width 8 height 9
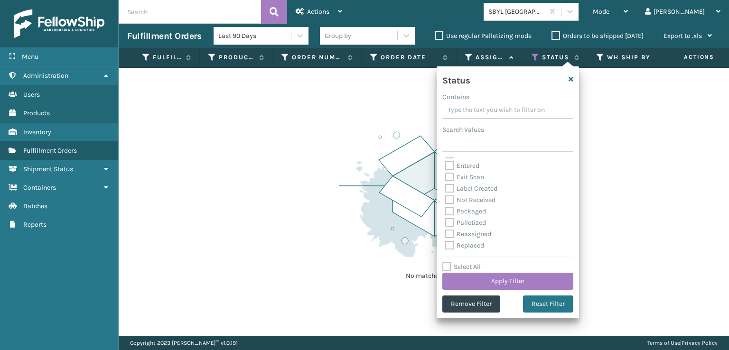
scroll to position [47, 0]
click at [450, 211] on div "Palletized" at bounding box center [507, 206] width 125 height 11
click at [450, 206] on label "Palletized" at bounding box center [465, 207] width 41 height 8
click at [446, 206] on input "Palletized" at bounding box center [445, 204] width 0 height 6
checkbox input "true"
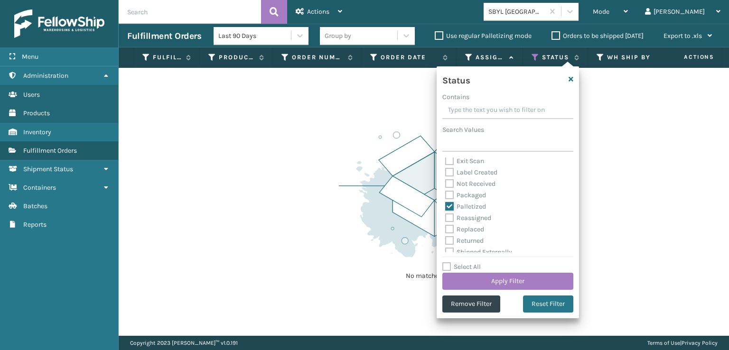
scroll to position [0, 0]
click at [449, 162] on label "Picking" at bounding box center [462, 163] width 34 height 8
click at [446, 162] on input "Picking" at bounding box center [445, 161] width 0 height 6
checkbox input "false"
click at [499, 278] on button "Apply Filter" at bounding box center [507, 281] width 131 height 17
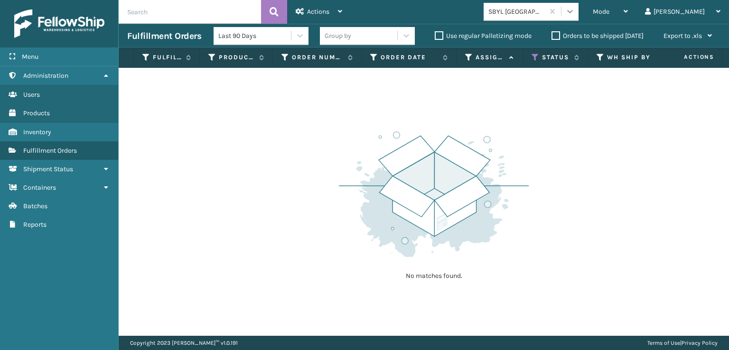
click at [575, 10] on icon at bounding box center [569, 11] width 9 height 9
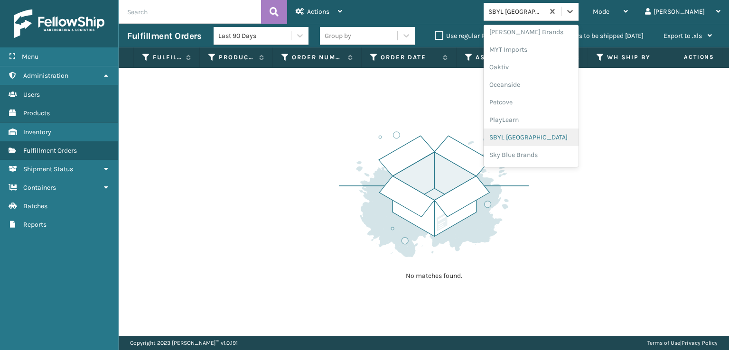
scroll to position [476, 0]
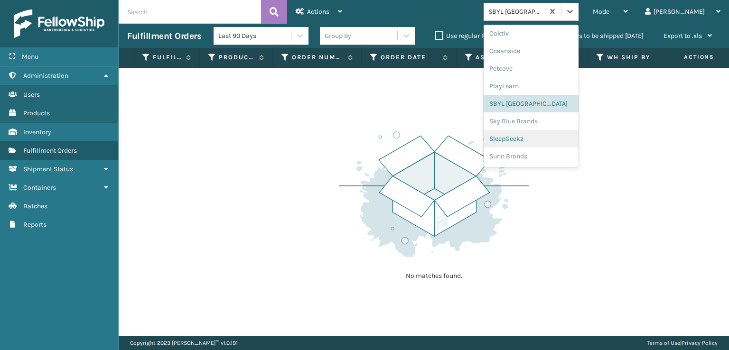
click at [547, 137] on div "SleepGeekz" at bounding box center [531, 139] width 95 height 18
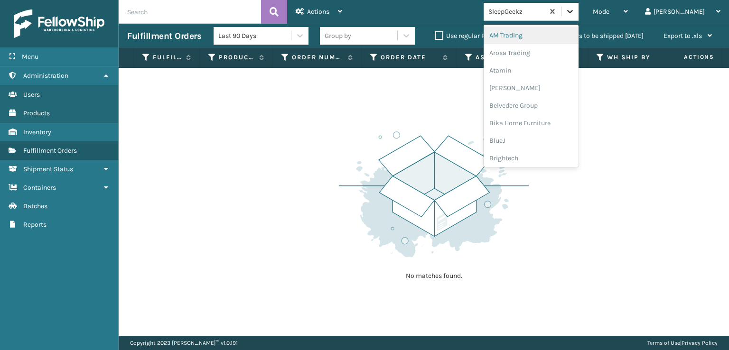
click at [575, 16] on icon at bounding box center [569, 11] width 9 height 9
click at [541, 120] on div "FoamTex" at bounding box center [531, 122] width 95 height 18
click at [575, 13] on icon at bounding box center [569, 11] width 9 height 9
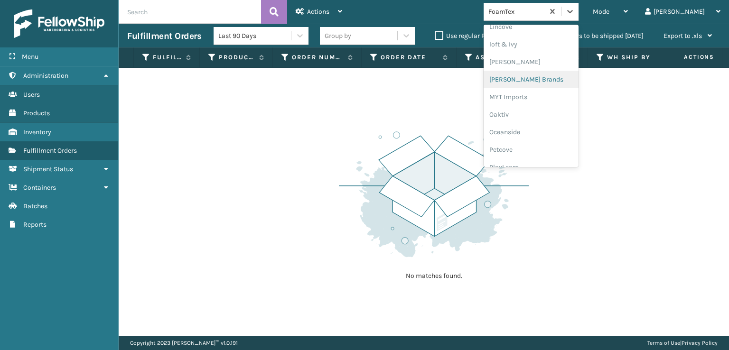
click at [543, 78] on div "[PERSON_NAME] Brands" at bounding box center [531, 80] width 95 height 18
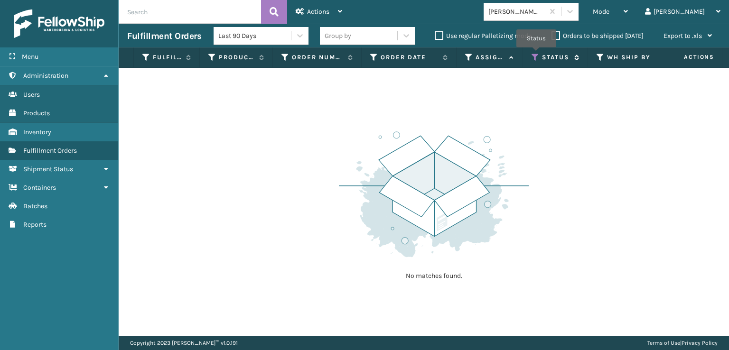
click at [536, 54] on icon at bounding box center [536, 57] width 8 height 9
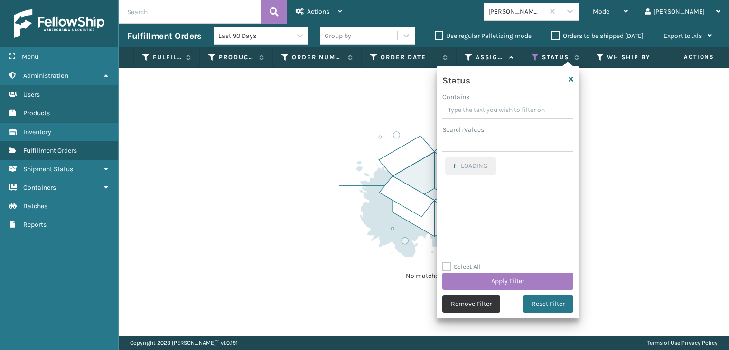
click at [462, 307] on button "Remove Filter" at bounding box center [471, 304] width 58 height 17
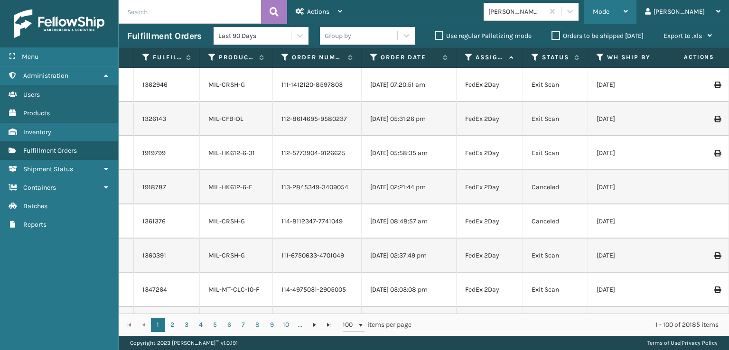
click at [610, 8] on span "Mode" at bounding box center [601, 12] width 17 height 8
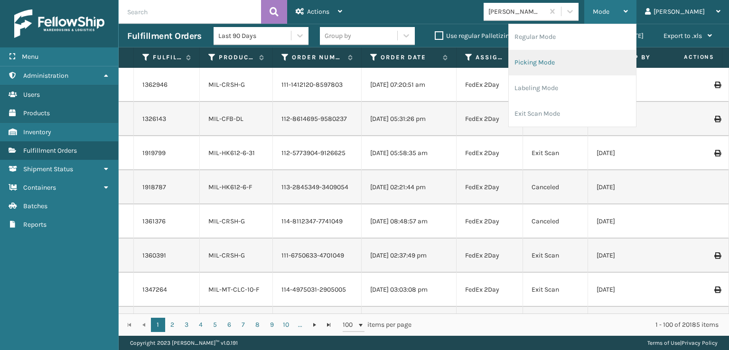
click at [566, 61] on li "Picking Mode" at bounding box center [572, 63] width 127 height 26
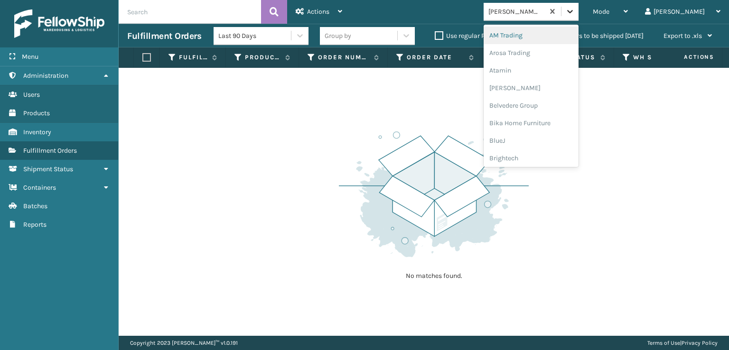
click at [575, 8] on icon at bounding box center [569, 11] width 9 height 9
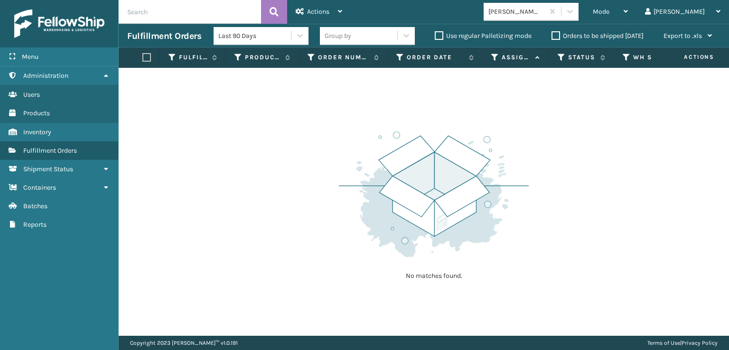
click at [415, 94] on div "No matches found." at bounding box center [424, 202] width 611 height 268
click at [575, 13] on icon at bounding box center [569, 11] width 9 height 9
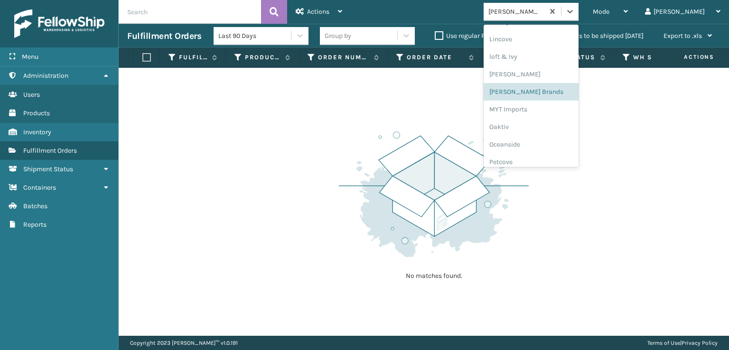
scroll to position [476, 0]
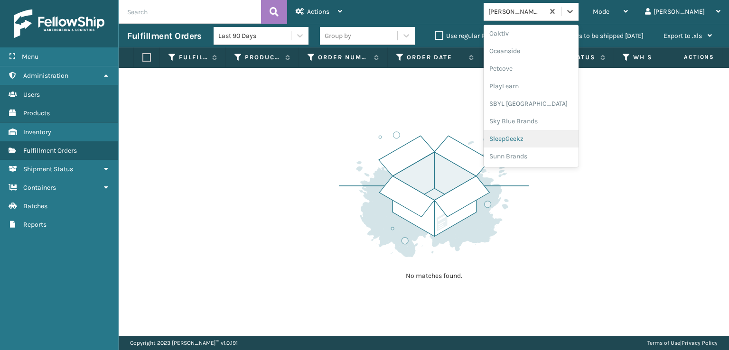
click at [534, 140] on div "SleepGeekz" at bounding box center [531, 139] width 95 height 18
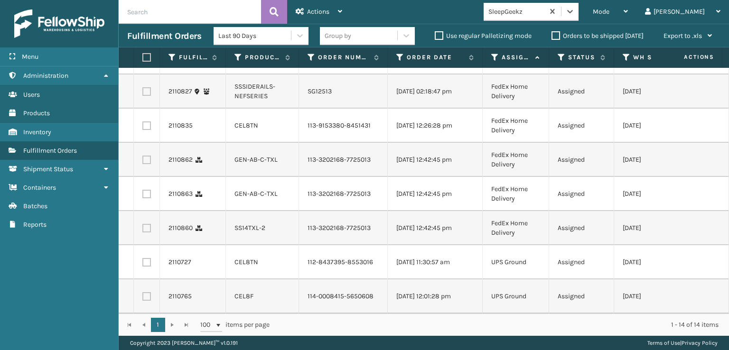
scroll to position [0, 0]
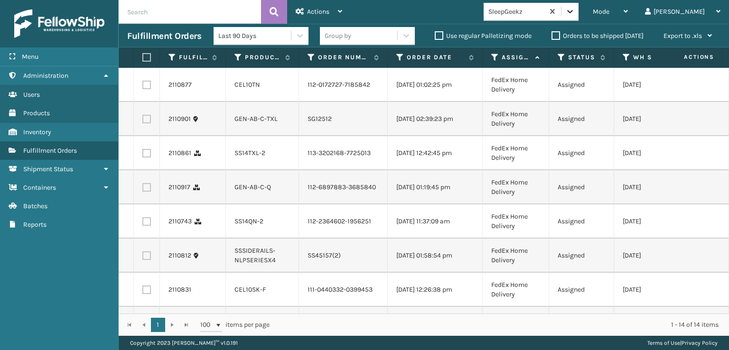
click at [575, 9] on icon at bounding box center [569, 11] width 9 height 9
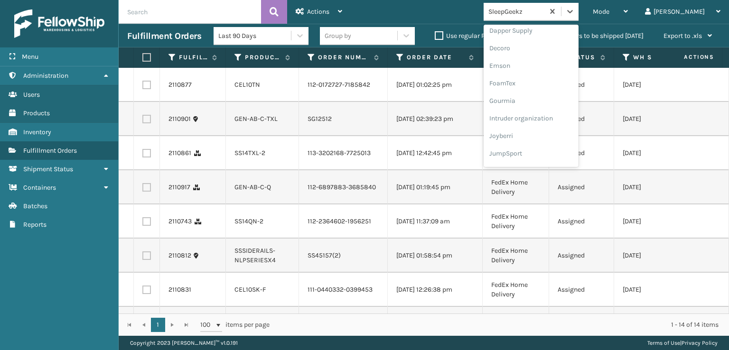
scroll to position [190, 0]
click at [541, 75] on div "FoamTex" at bounding box center [531, 74] width 95 height 18
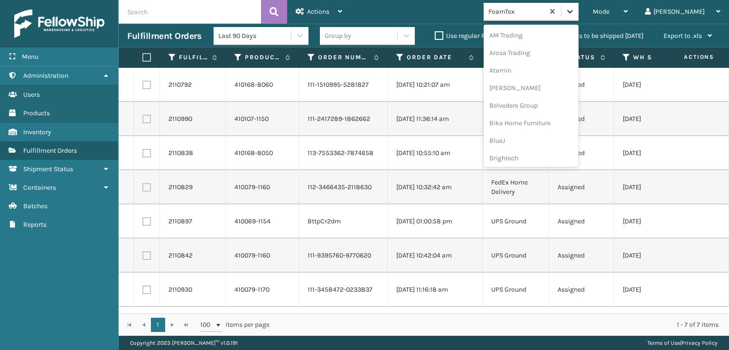
click at [575, 11] on icon at bounding box center [569, 11] width 9 height 9
click at [533, 154] on div "FoamTex" at bounding box center [531, 153] width 95 height 18
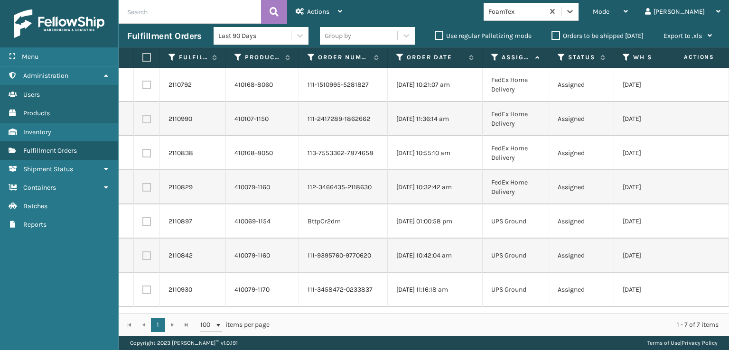
scroll to position [0, 0]
